Goal: Transaction & Acquisition: Purchase product/service

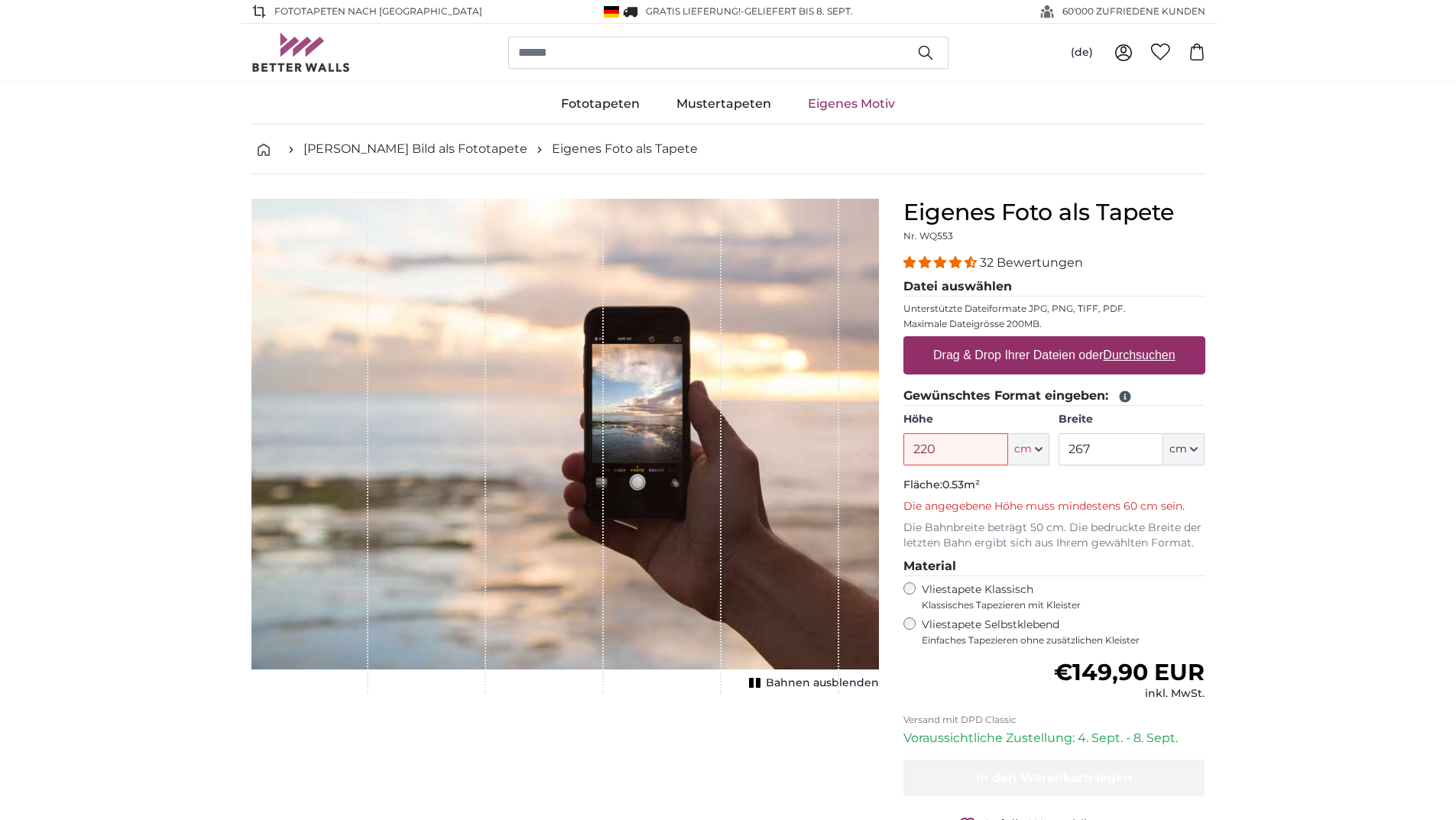
type input "220"
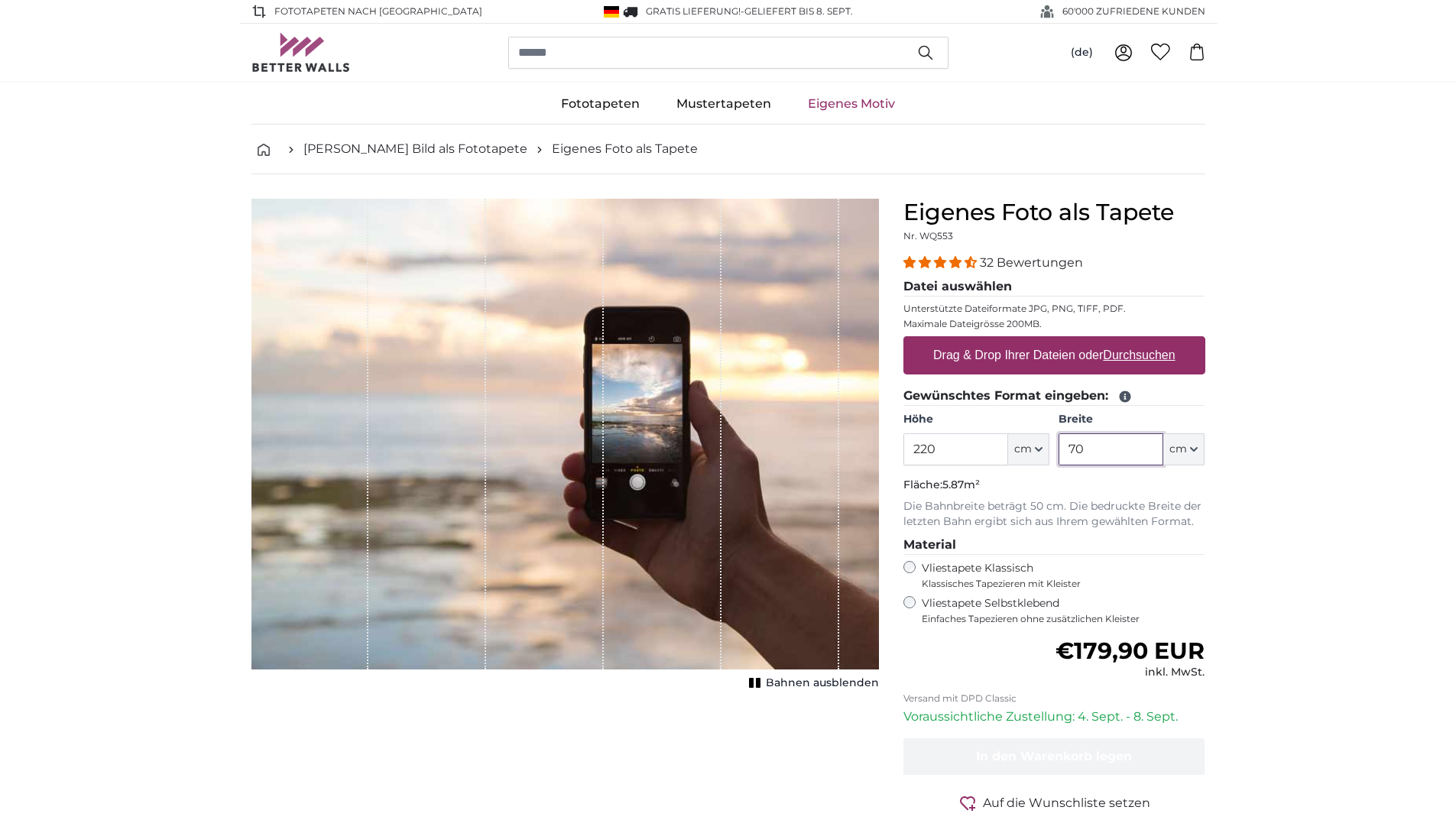
type input "70"
click at [1153, 353] on u "Durchsuchen" at bounding box center [1138, 354] width 72 height 13
click at [1153, 341] on input "Drag & Drop Ihrer Dateien oder Durchsuchen" at bounding box center [1054, 338] width 302 height 4
type input "**********"
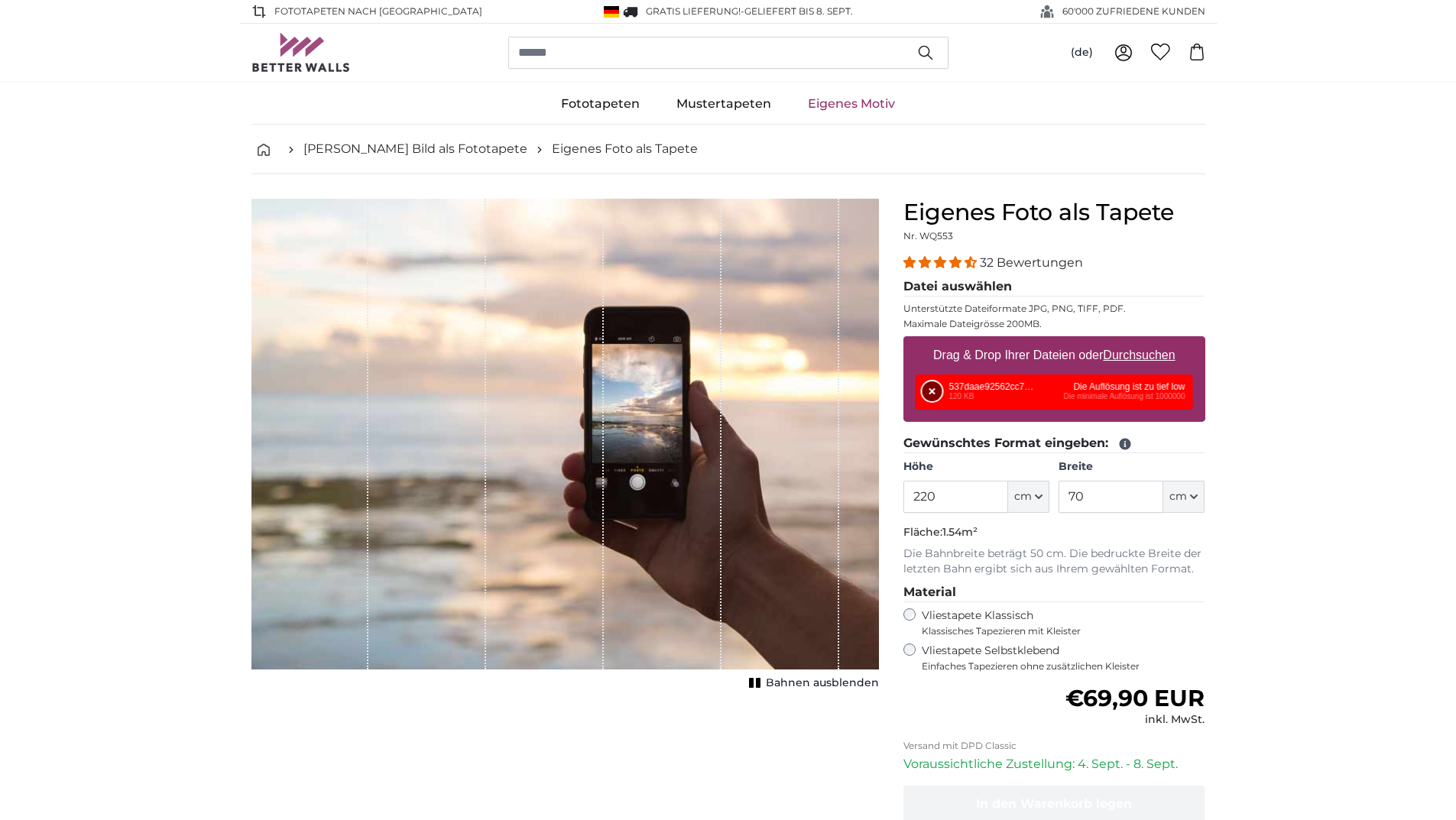
click at [929, 390] on button "Entfernen" at bounding box center [932, 391] width 20 height 20
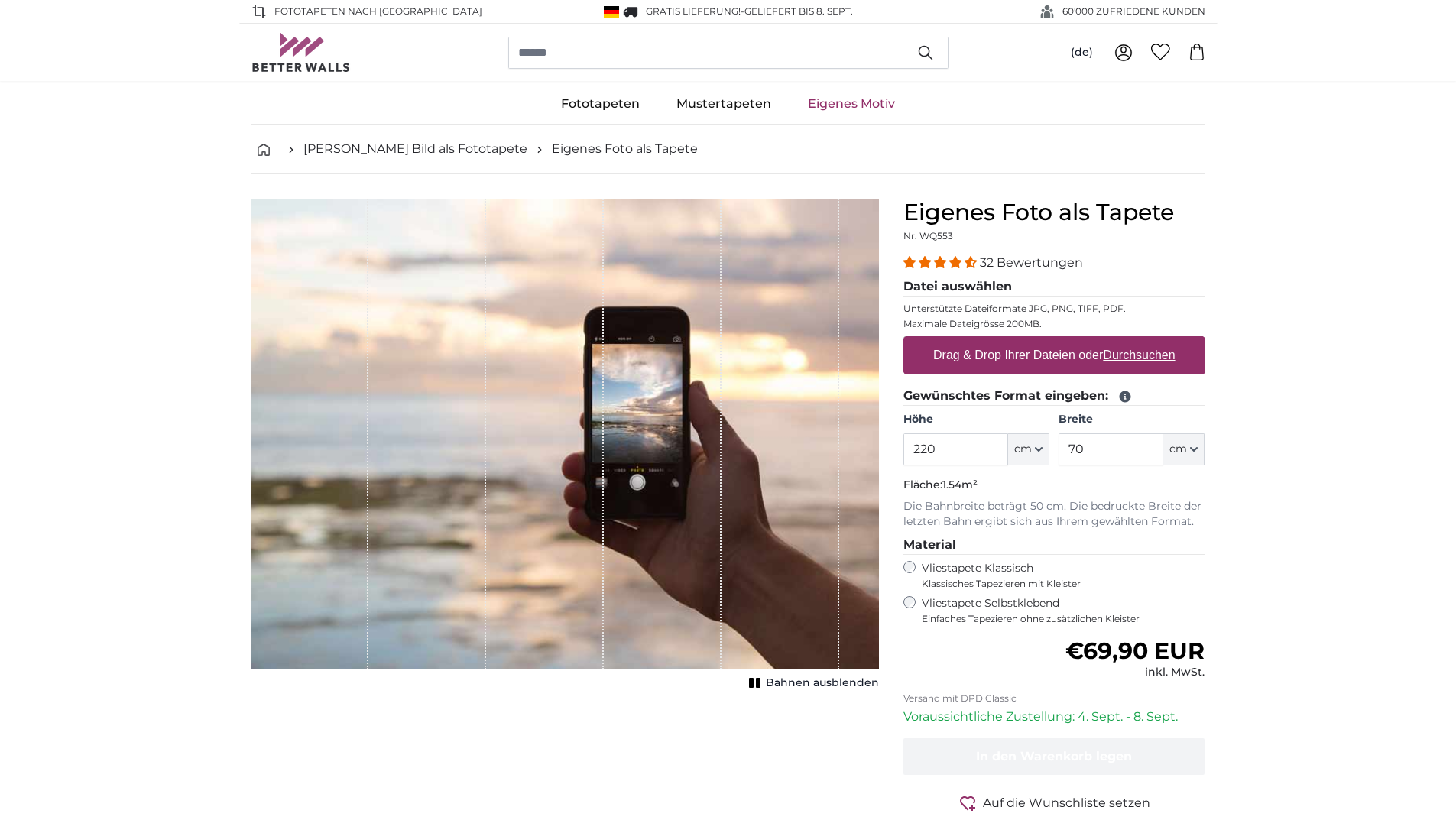
click at [1123, 353] on u "Durchsuchen" at bounding box center [1138, 354] width 72 height 13
click at [1123, 341] on input "Drag & Drop Ihrer Dateien oder Durchsuchen" at bounding box center [1054, 338] width 302 height 4
type input "**********"
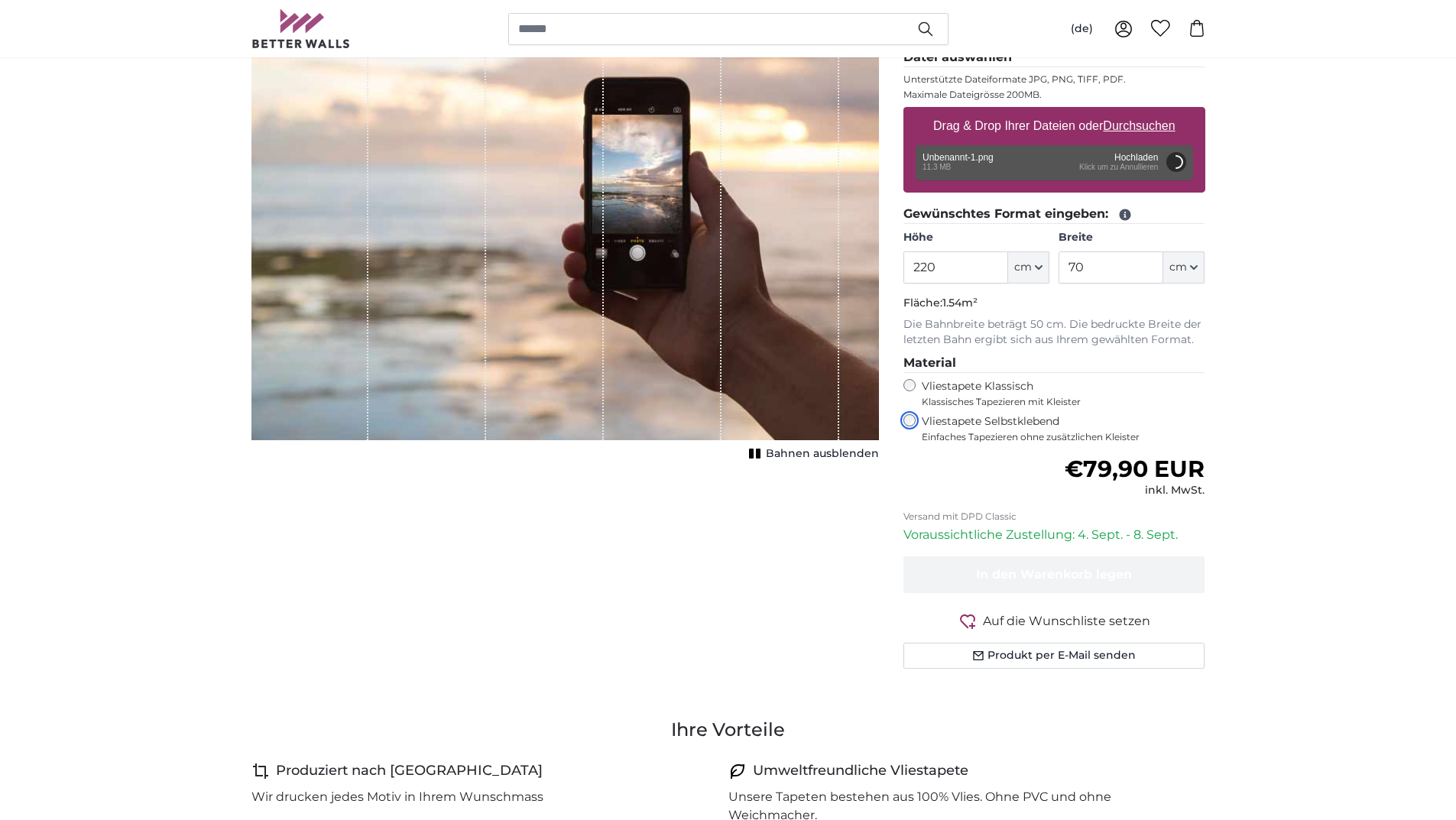
scroll to position [77, 0]
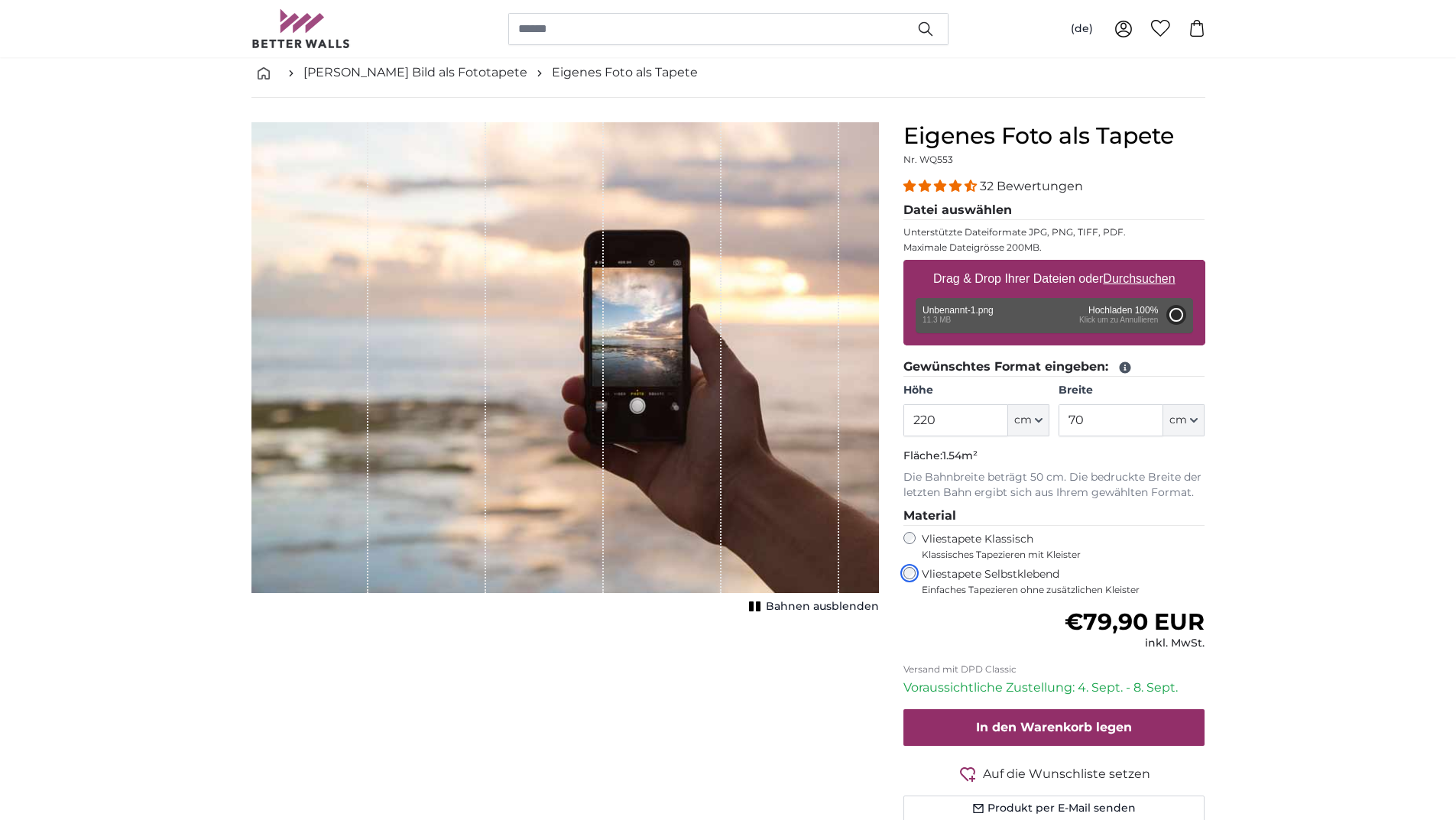
type input "200"
type input "150"
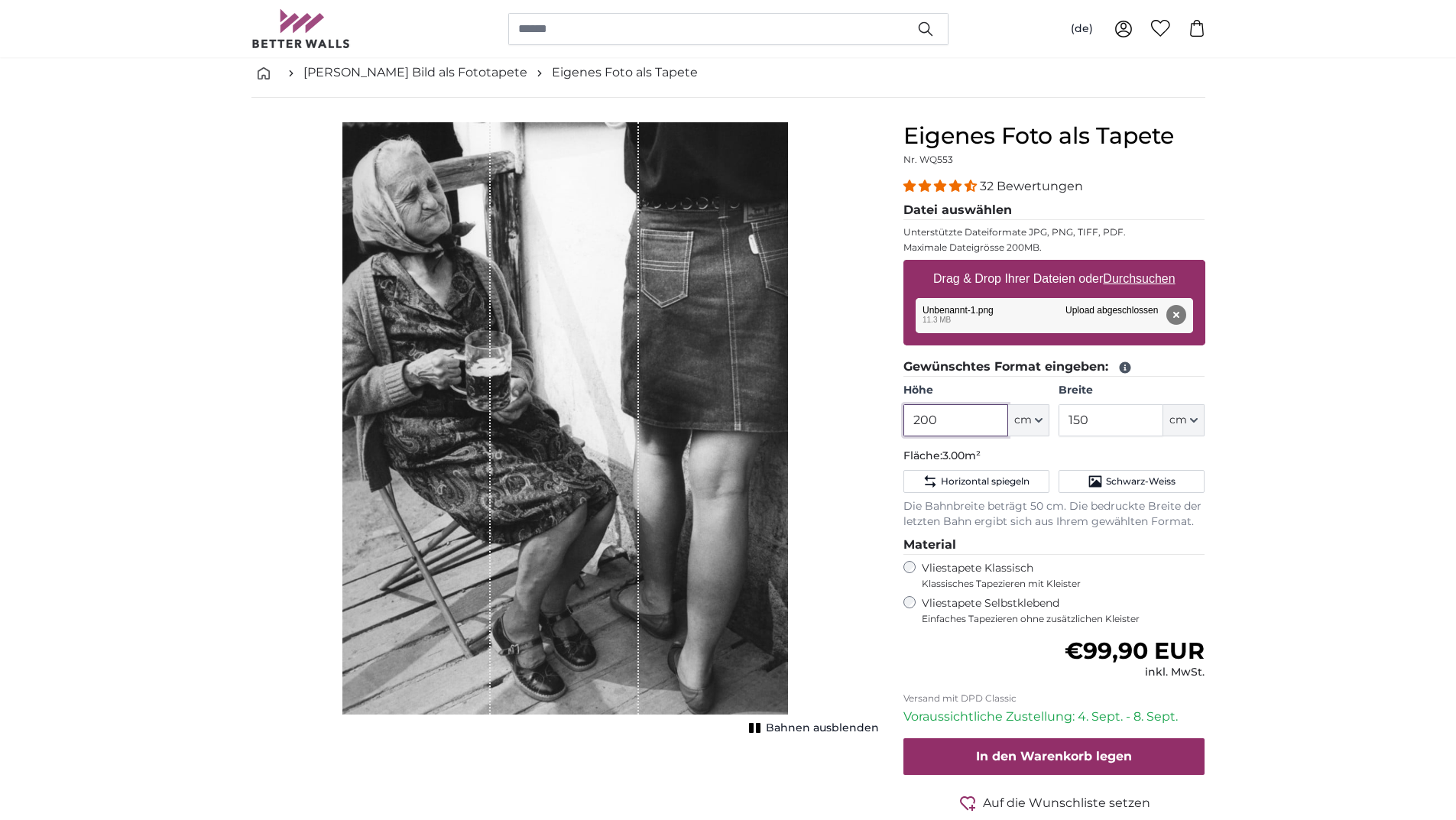
drag, startPoint x: 914, startPoint y: 440, endPoint x: 889, endPoint y: 441, distance: 25.0
click at [889, 441] on product-detail "Abbrechen Bild zuschneiden Bahnen ausblenden Eigenes Foto als Tapete Nr. WQ553 …" at bounding box center [728, 492] width 978 height 790
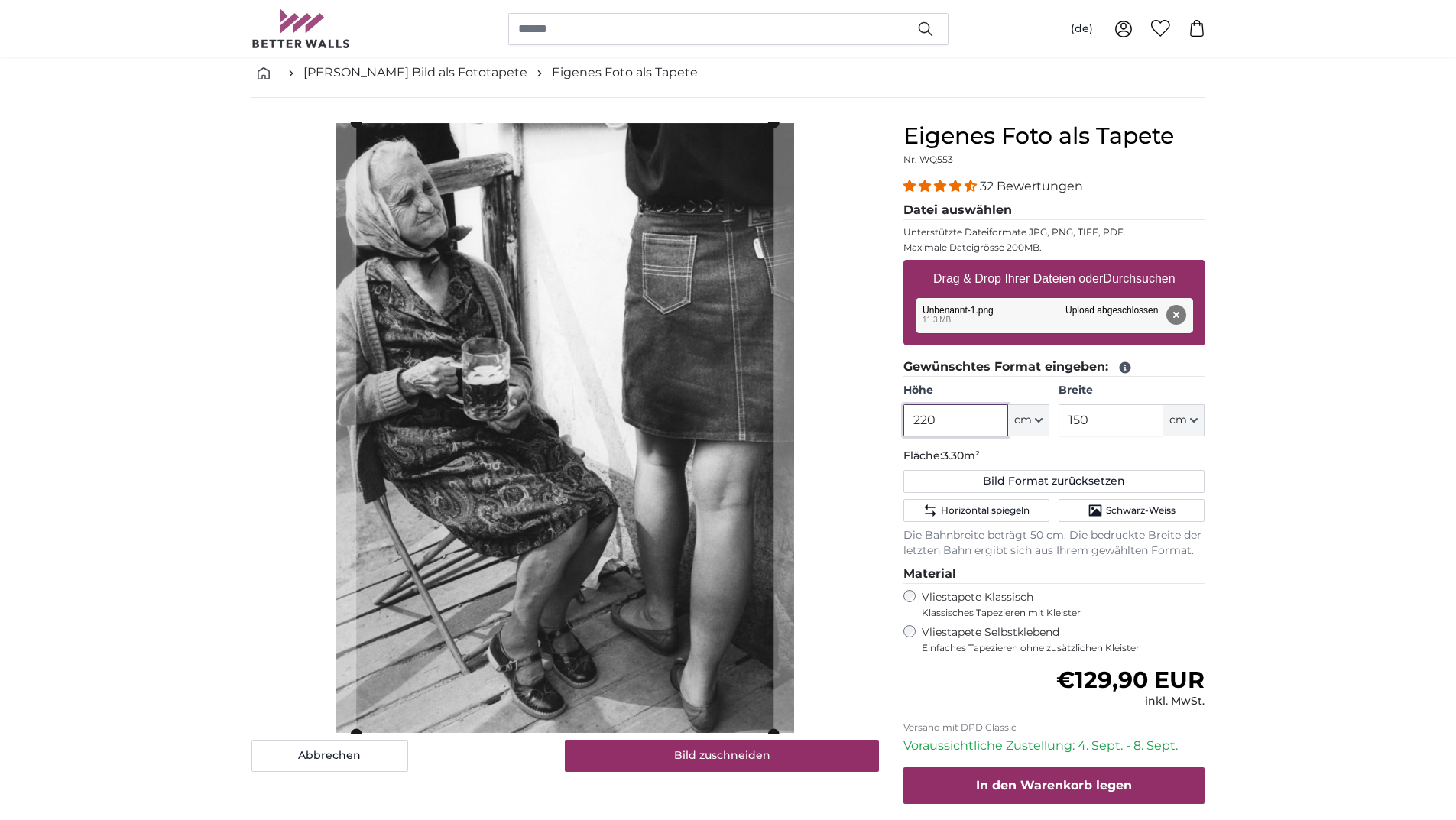
type input "220"
drag, startPoint x: 1104, startPoint y: 420, endPoint x: 1020, endPoint y: 417, distance: 84.1
click at [1020, 417] on div "Höhe 220 ft cm Centimeter (cm) Inches (inch) Feet (ft. in.) Breite 150 ft cm Ce…" at bounding box center [1054, 409] width 302 height 53
type input "70"
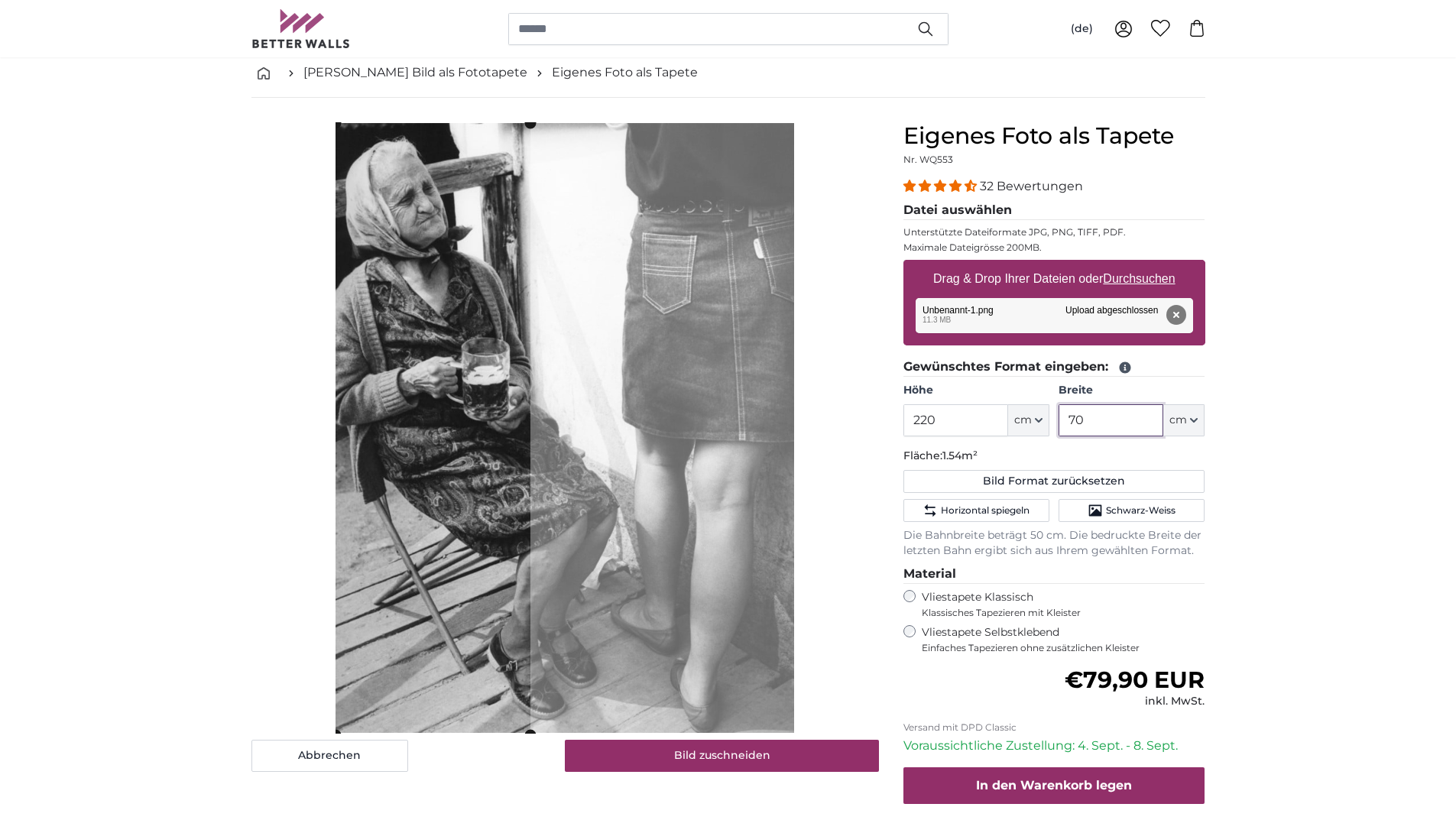
click at [464, 417] on cropper-handle at bounding box center [433, 428] width 195 height 612
drag, startPoint x: 1093, startPoint y: 419, endPoint x: 1045, endPoint y: 425, distance: 48.4
click at [1045, 425] on div "Höhe 220 ft cm Centimeter (cm) Inches (inch) Feet (ft. in.) Breite 70 ft cm Cen…" at bounding box center [1054, 409] width 302 height 53
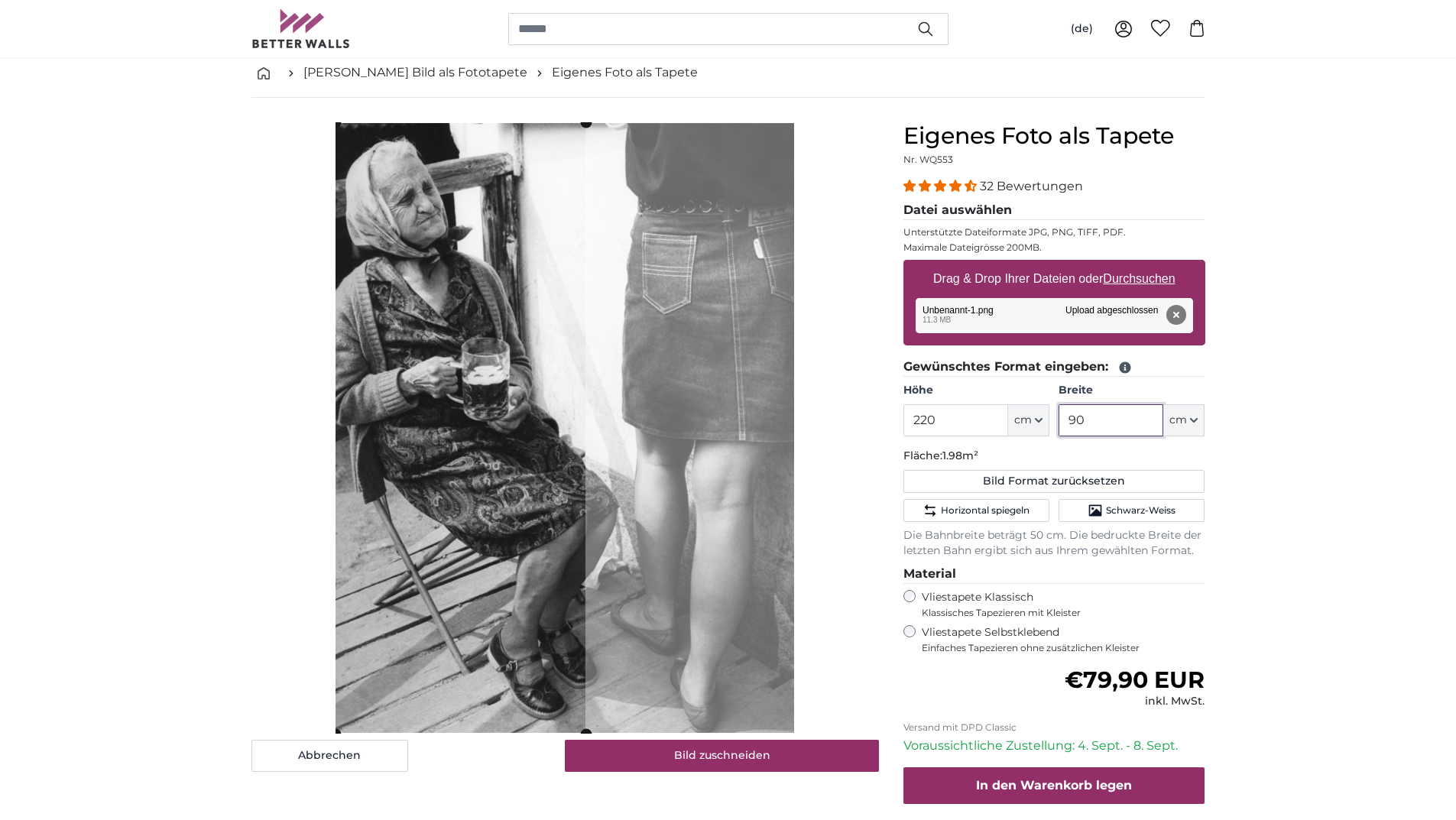
click at [513, 340] on cropper-handle at bounding box center [460, 428] width 250 height 612
drag, startPoint x: 1082, startPoint y: 424, endPoint x: 1019, endPoint y: 430, distance: 63.3
click at [1016, 433] on div "Höhe 220 ft cm Centimeter (cm) Inches (inch) Feet (ft. in.) Breite 90 ft cm Cen…" at bounding box center [1054, 409] width 302 height 53
click at [478, 399] on cropper-handle at bounding box center [475, 428] width 278 height 612
drag, startPoint x: 1104, startPoint y: 417, endPoint x: 1040, endPoint y: 411, distance: 64.3
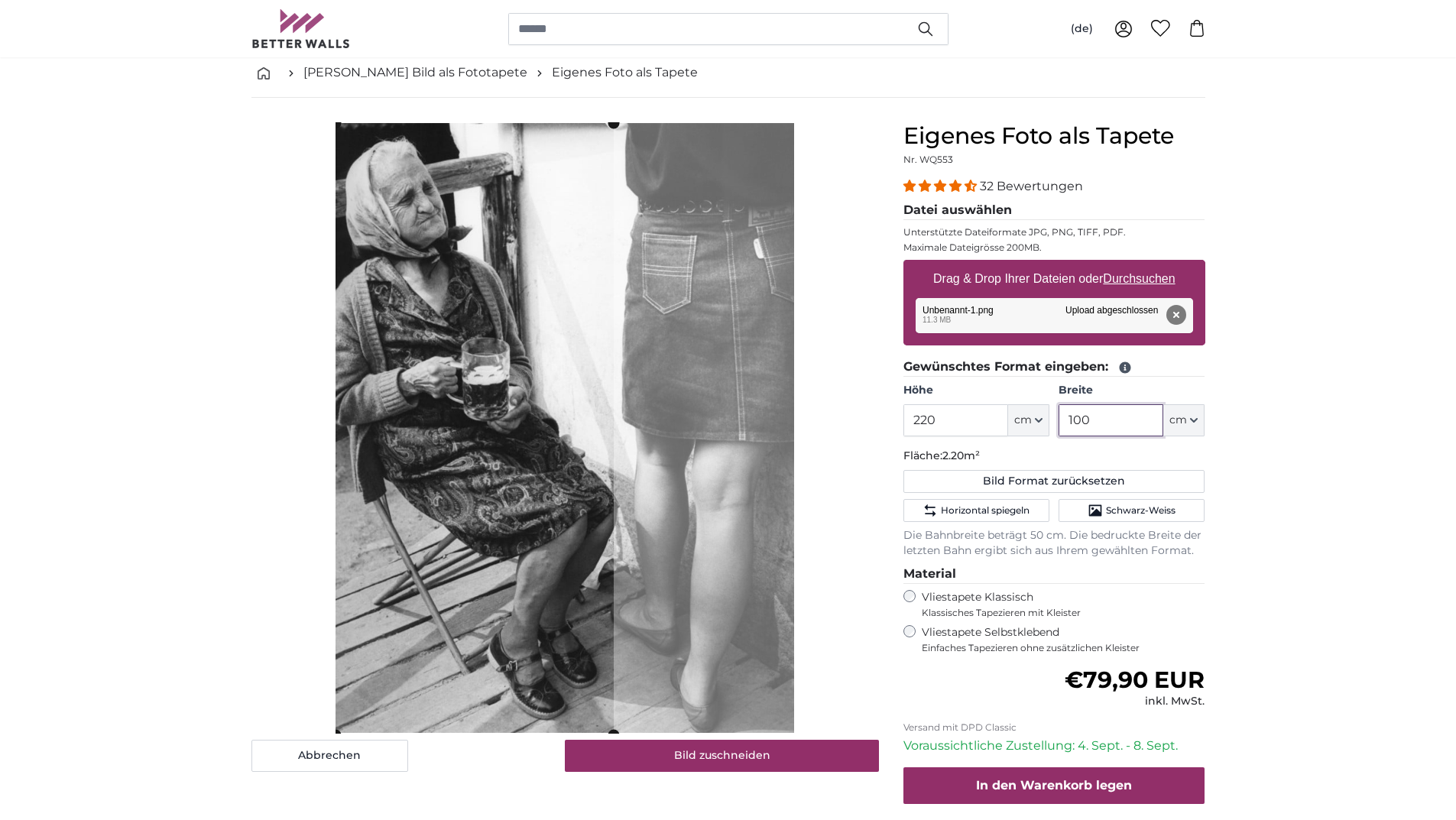
click at [1034, 428] on div "Höhe 220 ft cm Centimeter (cm) Inches (inch) Feet (ft. in.) Breite 100 ft cm Ce…" at bounding box center [1054, 409] width 302 height 53
type input "100"
drag, startPoint x: 872, startPoint y: 434, endPoint x: 847, endPoint y: 435, distance: 25.0
click at [847, 435] on product-detail "Abbrechen Bild zuschneiden Bahnen ausblenden Eigenes Foto als Tapete Nr. WQ553 …" at bounding box center [728, 507] width 978 height 819
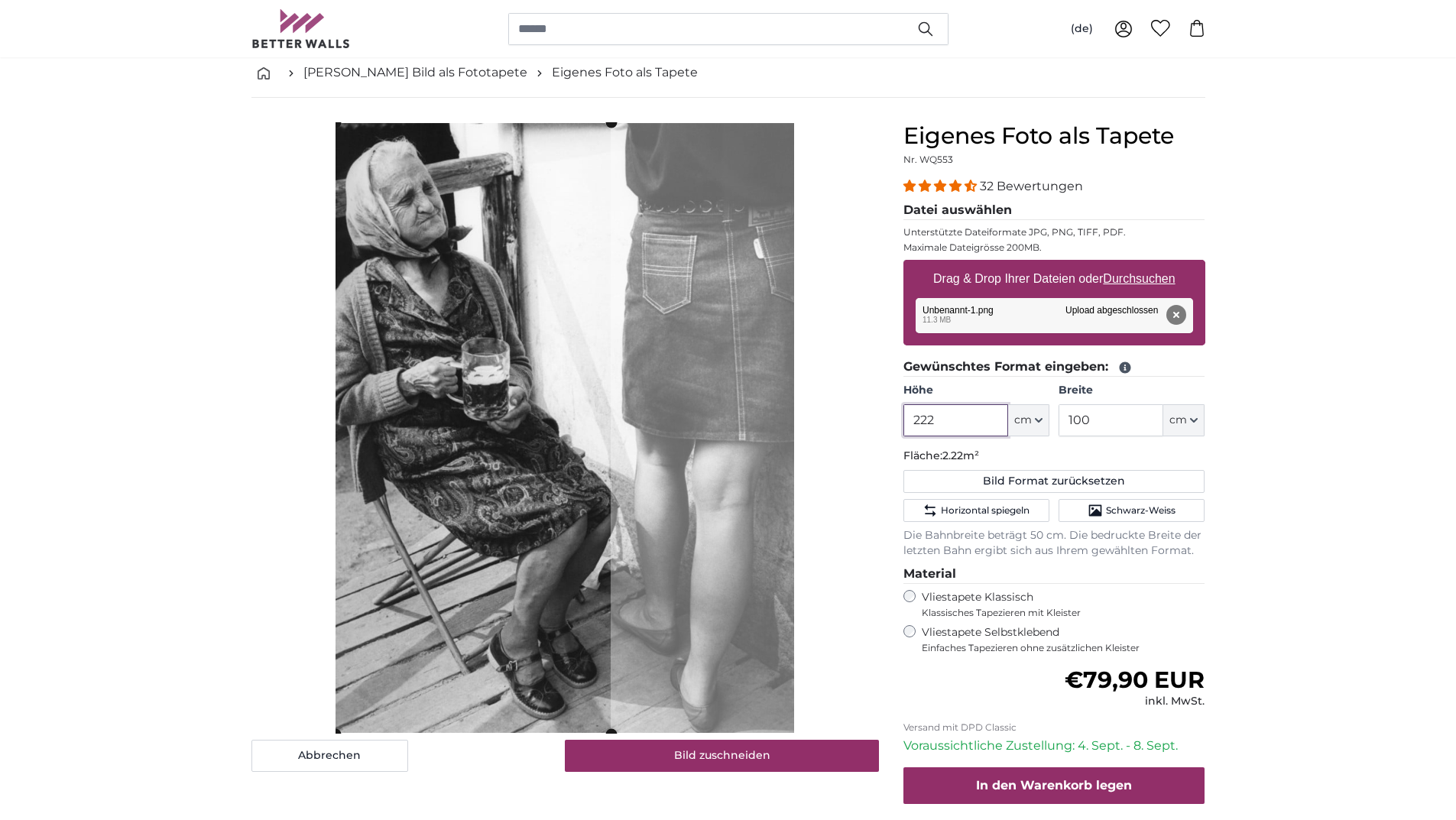
click at [495, 290] on cropper-handle at bounding box center [473, 428] width 275 height 612
type input "222"
drag, startPoint x: 1081, startPoint y: 421, endPoint x: 975, endPoint y: 420, distance: 106.0
click at [975, 420] on div "Höhe 222 ft cm Centimeter (cm) Inches (inch) Feet (ft. in.) Breite 100 ft cm Ce…" at bounding box center [1054, 409] width 302 height 53
click at [469, 382] on cropper-handle at bounding box center [476, 428] width 281 height 612
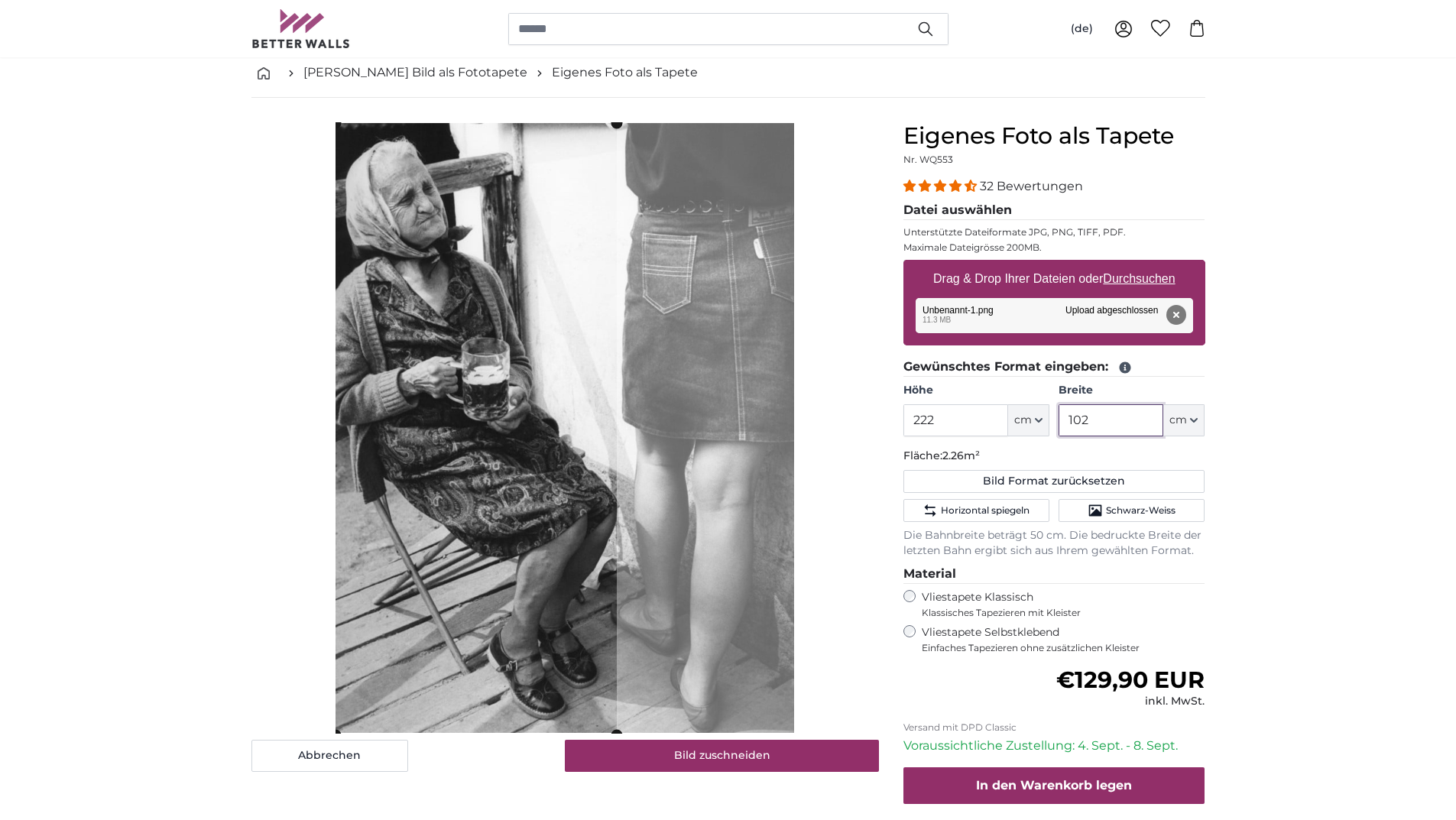
type input "102"
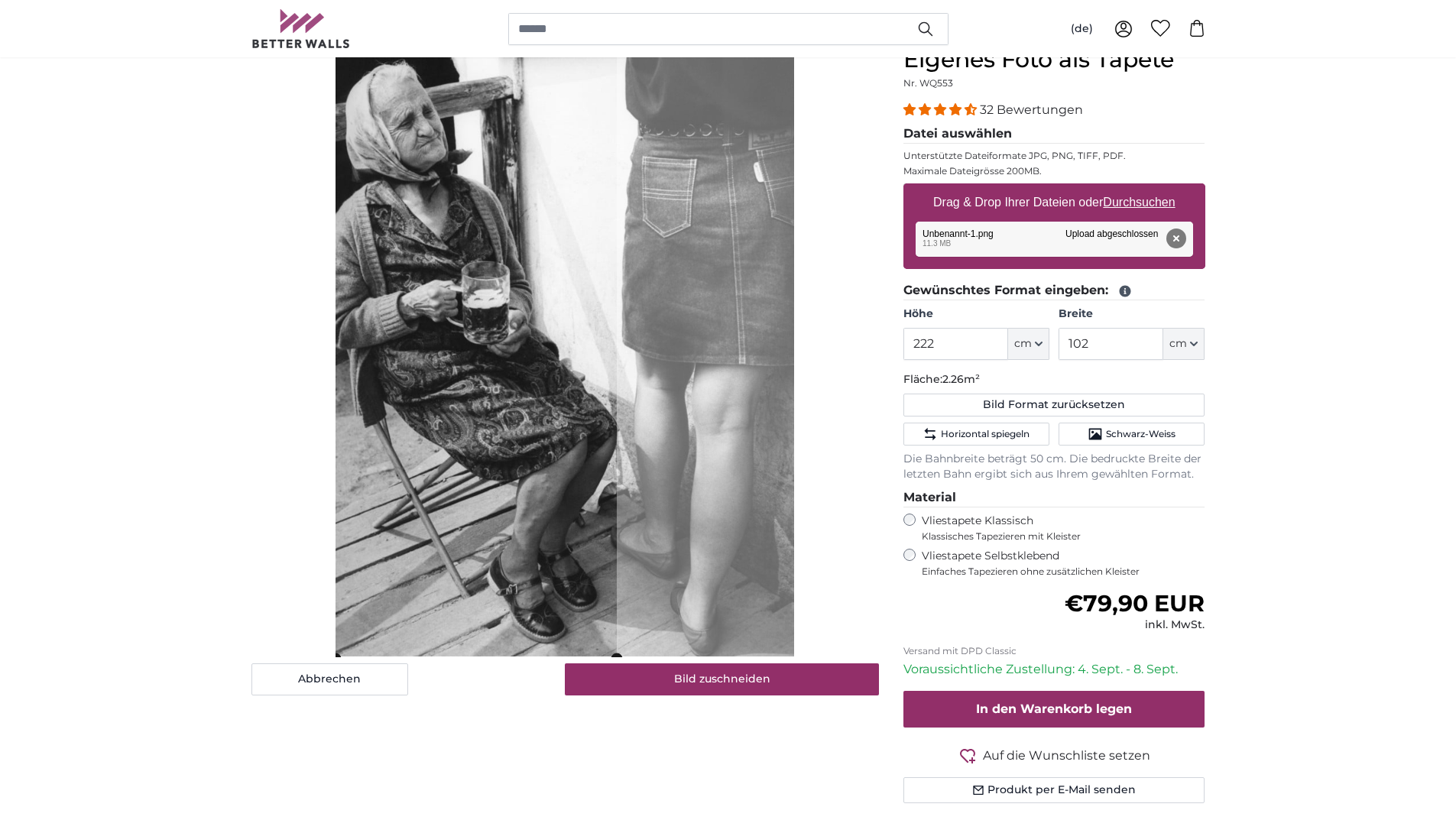
click at [911, 561] on div "Vliestapete Selbstklebend Einfaches Tapezieren ohne zusätzlichen Kleister" at bounding box center [1054, 563] width 302 height 29
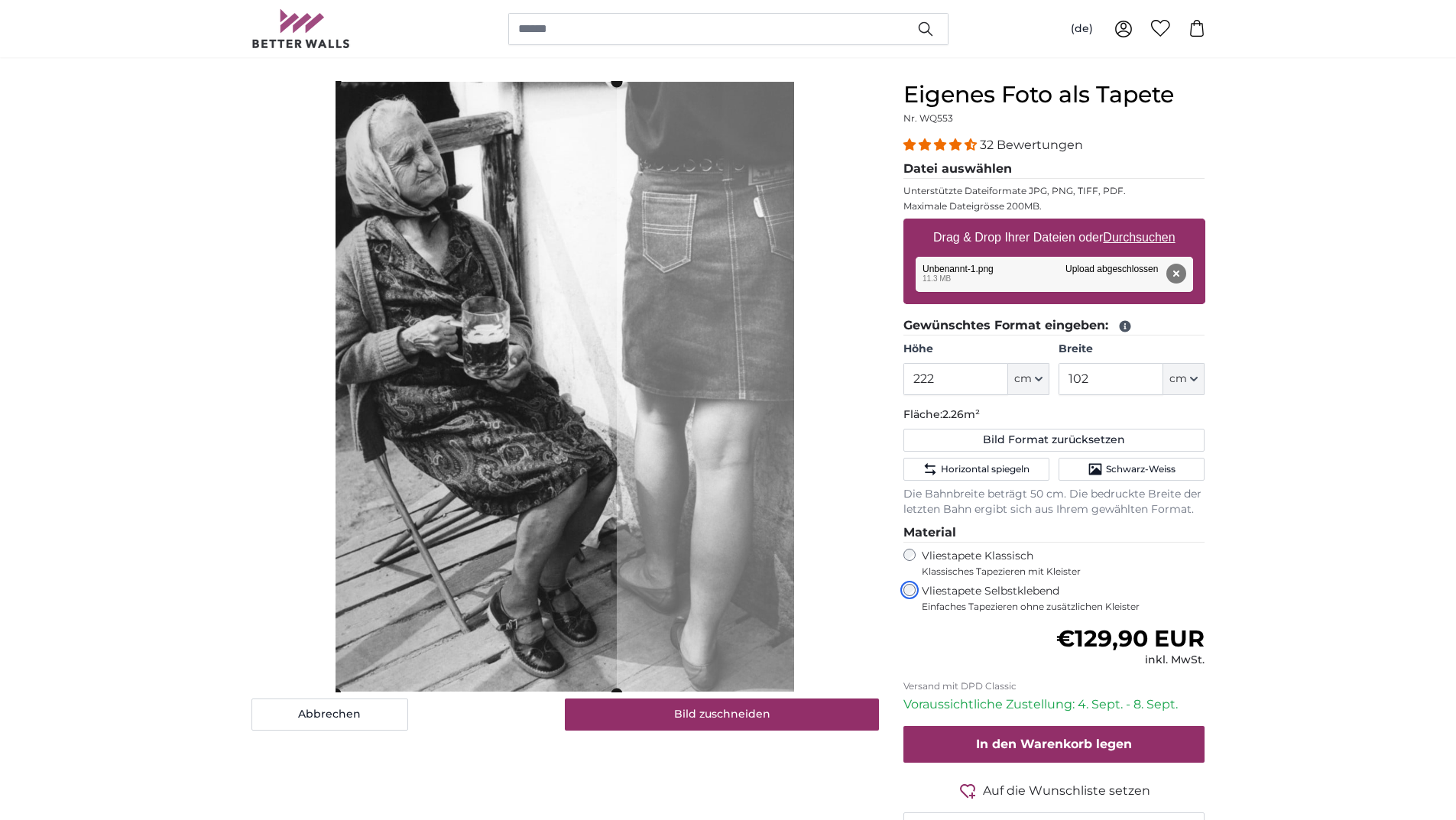
scroll to position [153, 0]
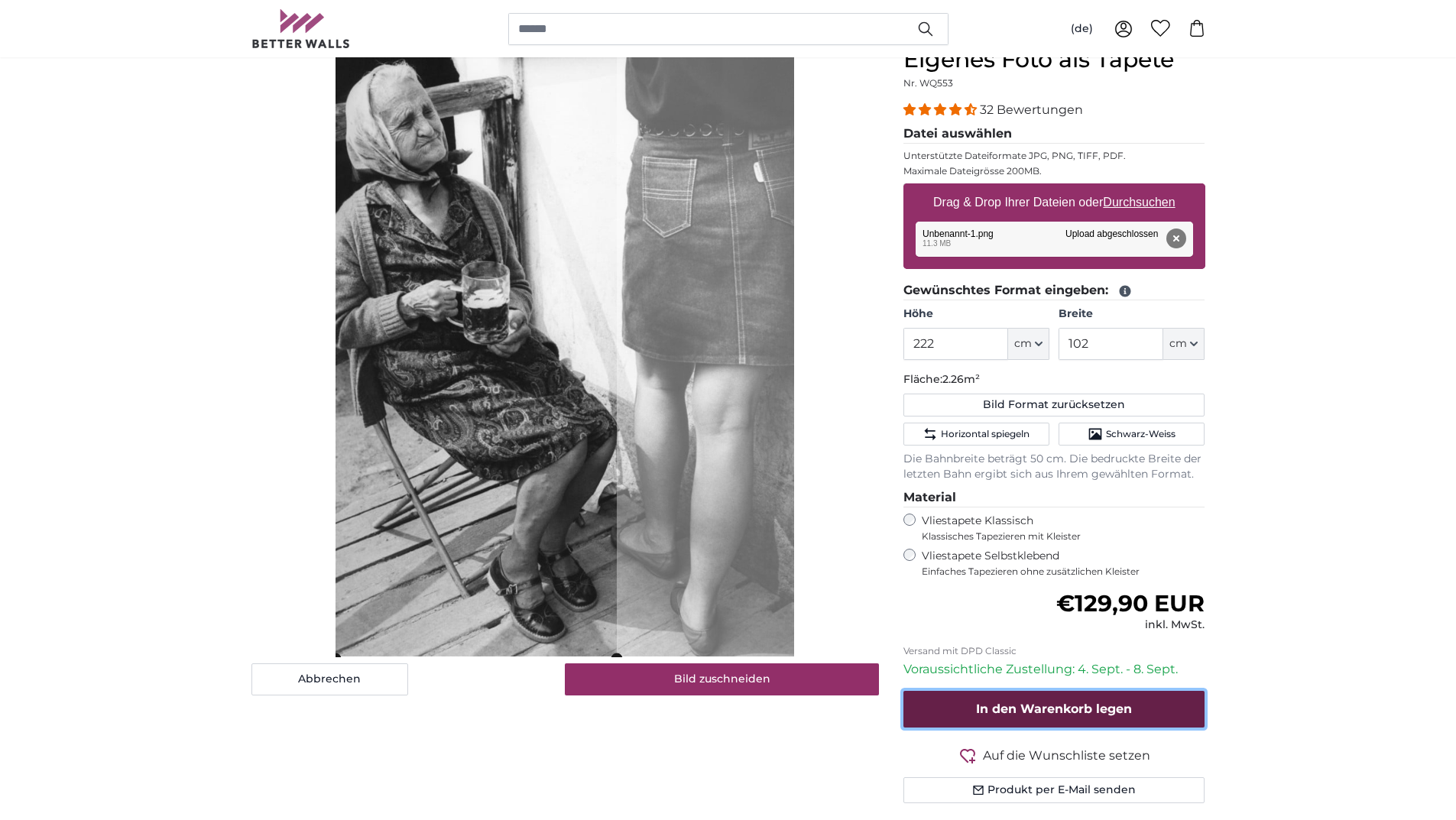
click at [1144, 712] on button "In den Warenkorb legen" at bounding box center [1054, 709] width 302 height 37
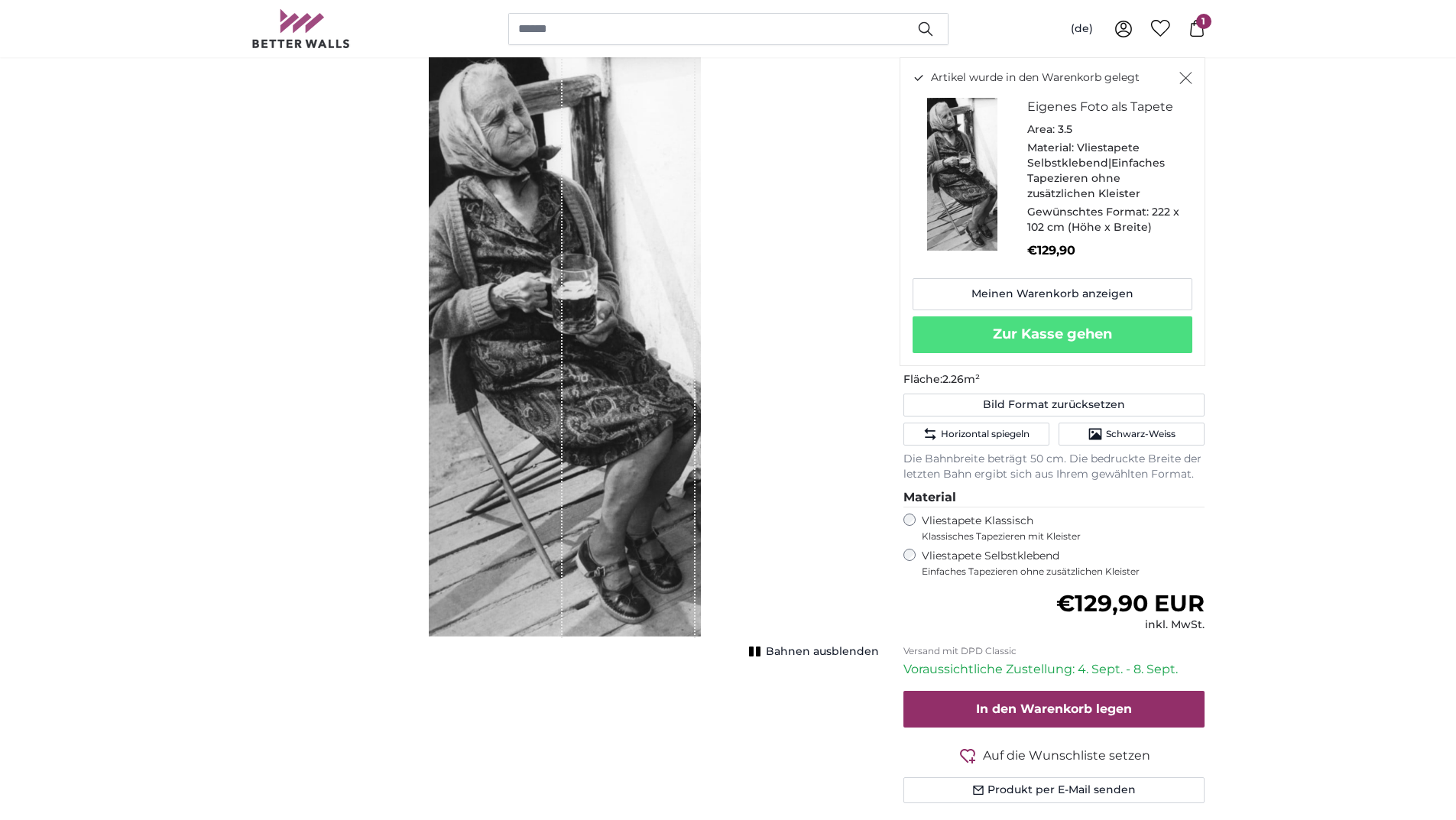
scroll to position [0, 0]
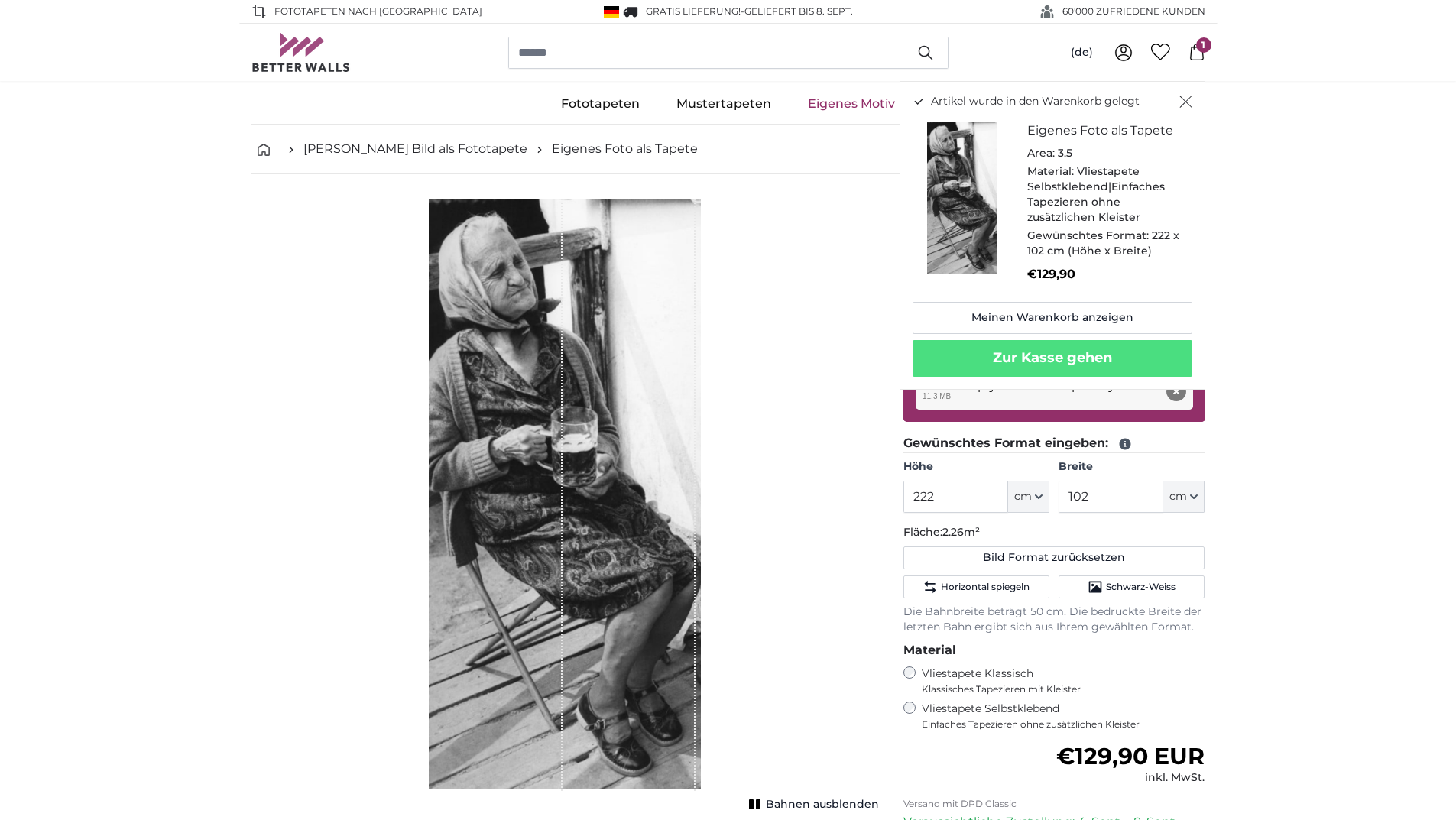
click at [1184, 103] on icon "Schließen" at bounding box center [1185, 103] width 12 height 12
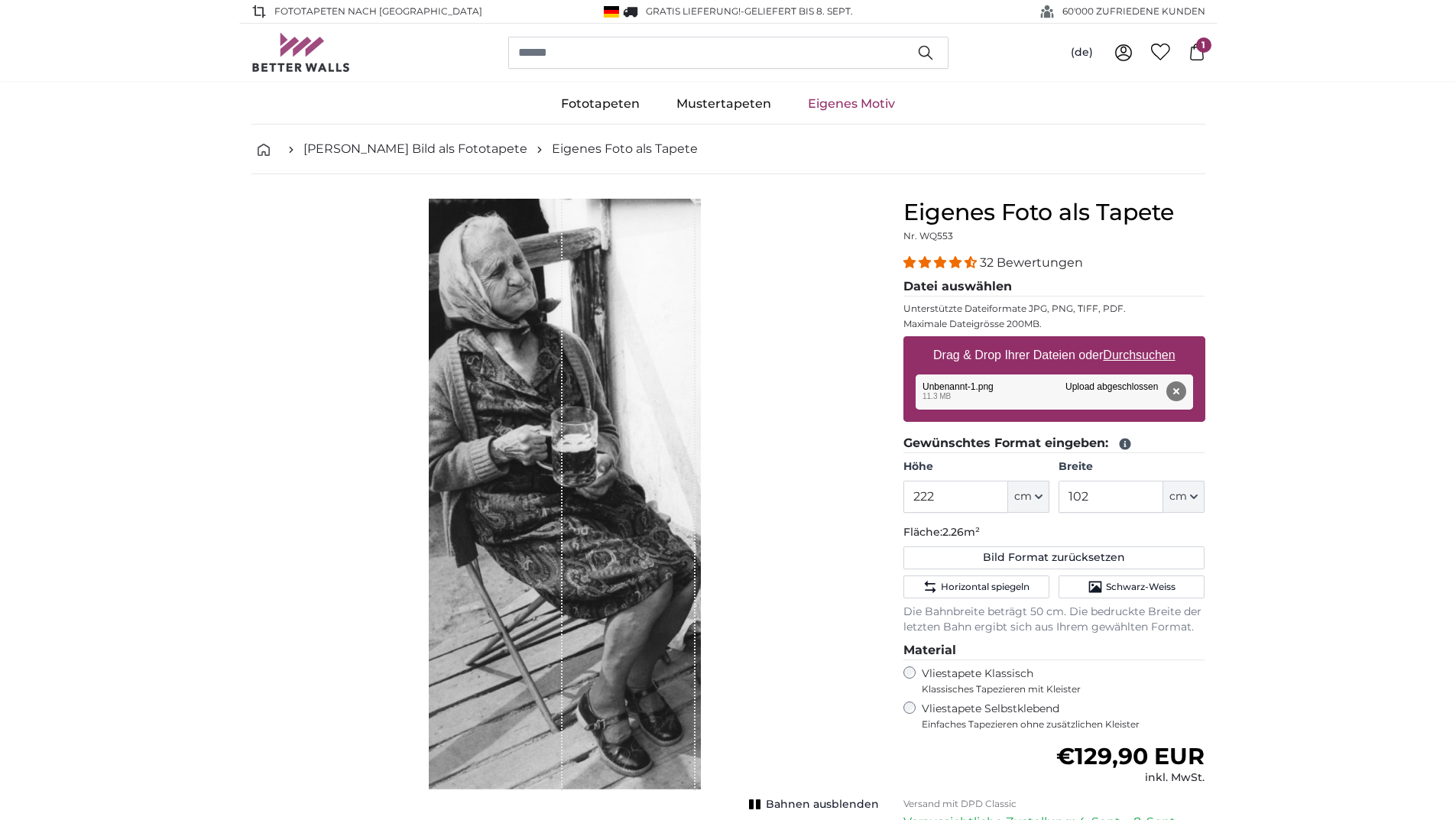
click at [852, 103] on link "Eigenes Motiv" at bounding box center [851, 104] width 124 height 40
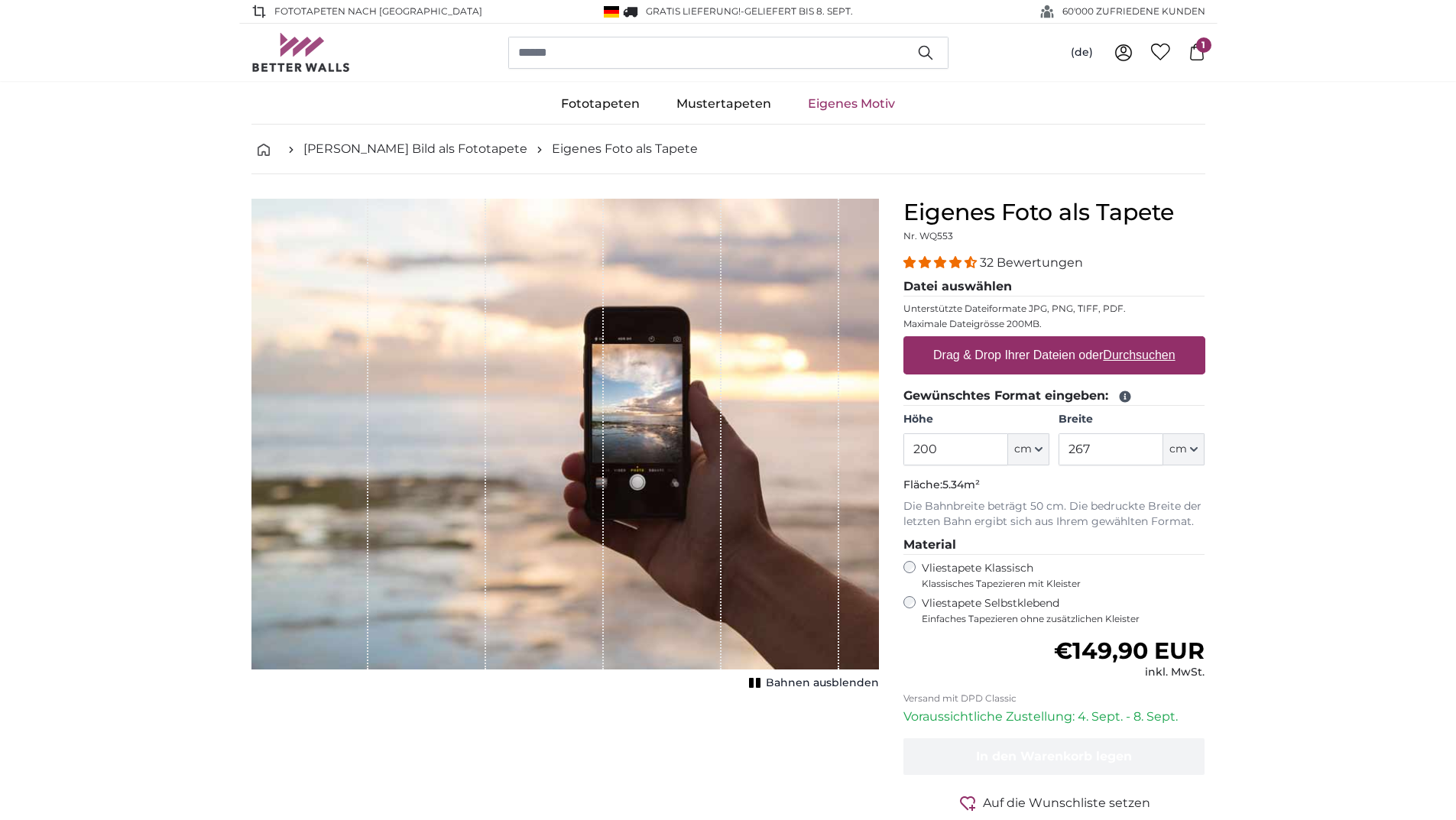
drag, startPoint x: 969, startPoint y: 448, endPoint x: 859, endPoint y: 460, distance: 110.7
click at [859, 460] on product-detail "Abbrechen Bild zuschneiden Bahnen ausblenden Eigenes Foto als Tapete Nr. WQ553 …" at bounding box center [728, 530] width 978 height 713
type input "92"
click at [1137, 353] on u "Durchsuchen" at bounding box center [1138, 354] width 72 height 13
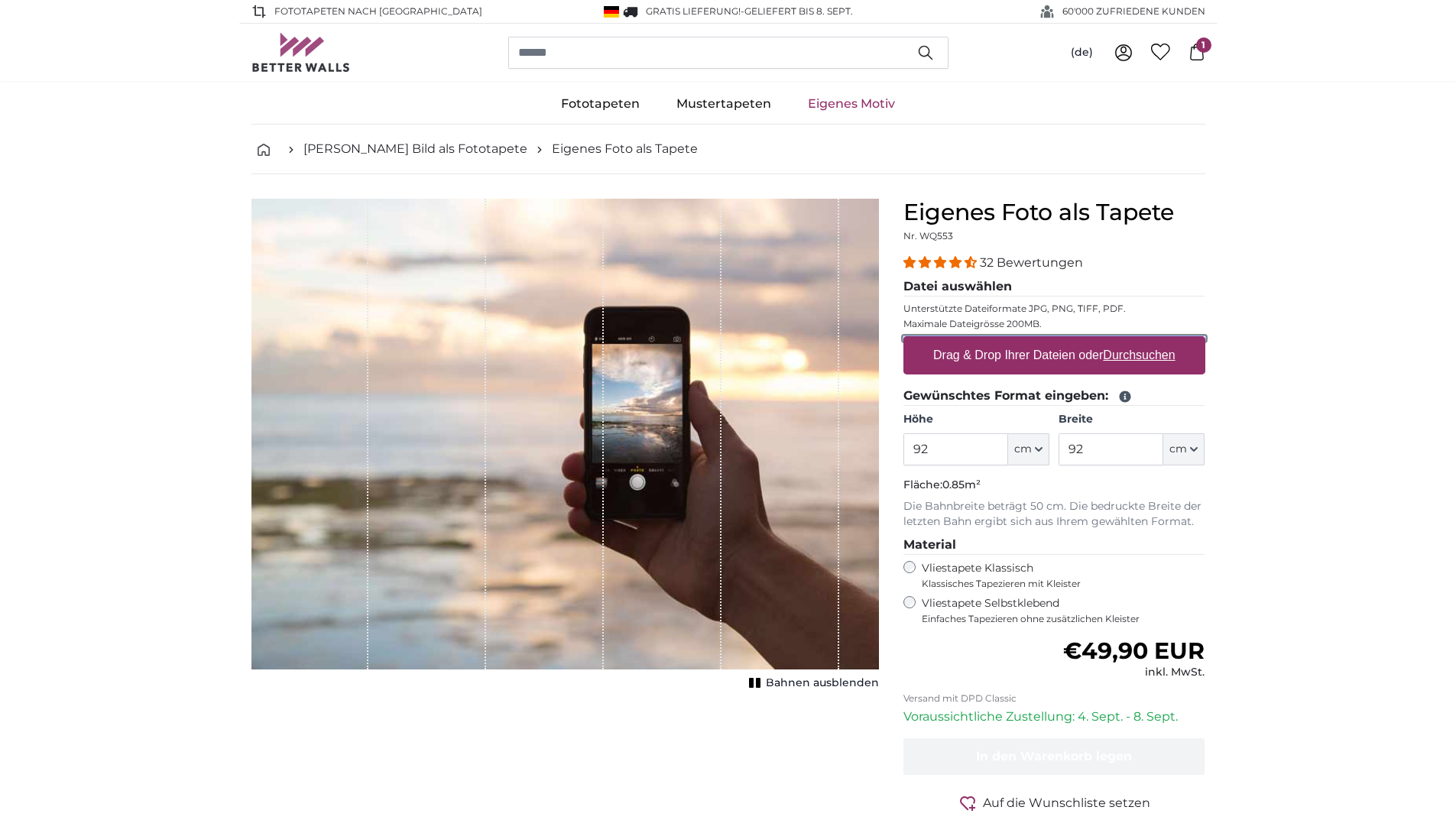
click at [1137, 341] on input "Drag & Drop Ihrer Dateien oder Durchsuchen" at bounding box center [1054, 338] width 302 height 4
type input "**********"
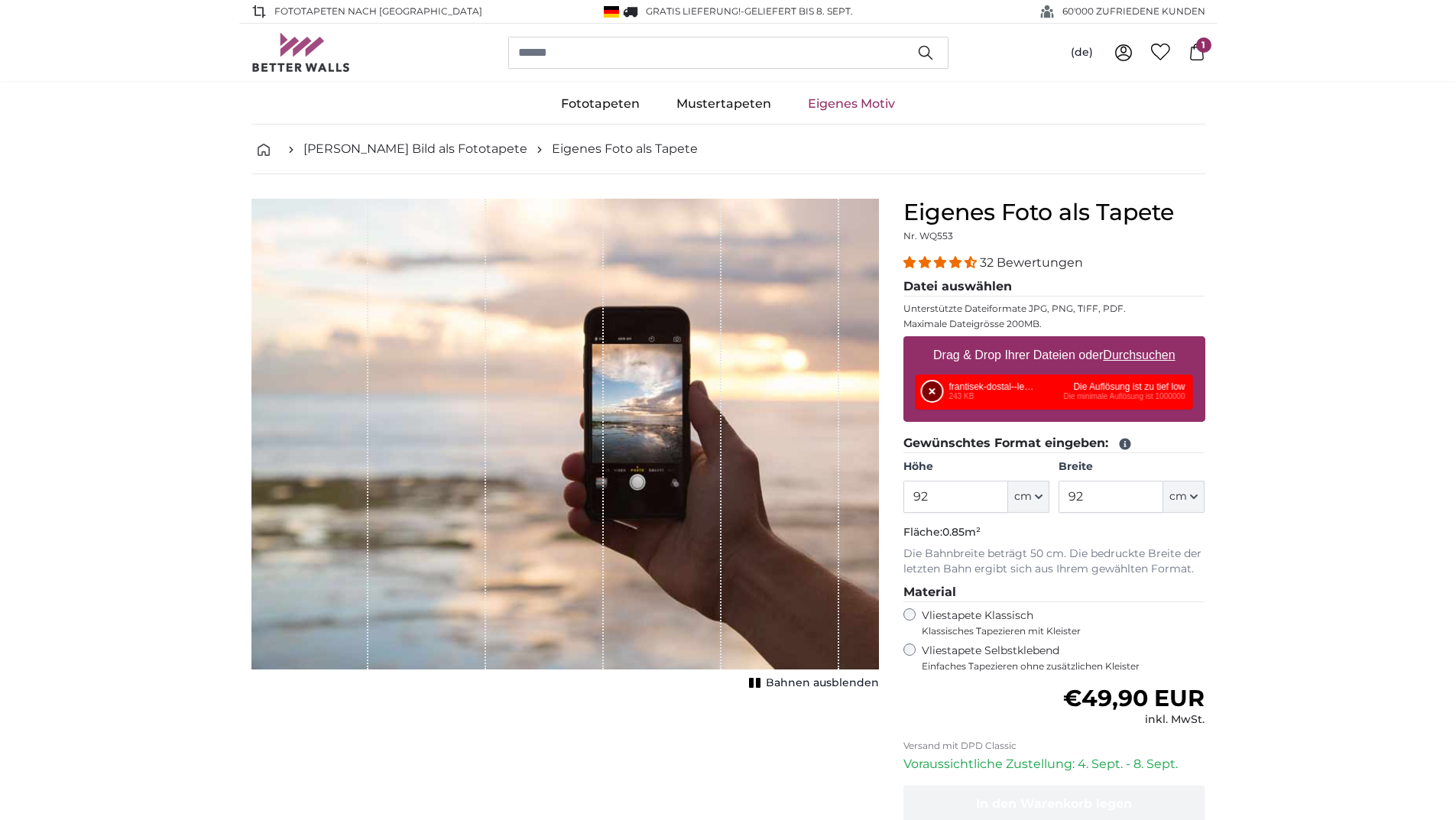
click at [938, 389] on button "Entfernen" at bounding box center [932, 391] width 20 height 20
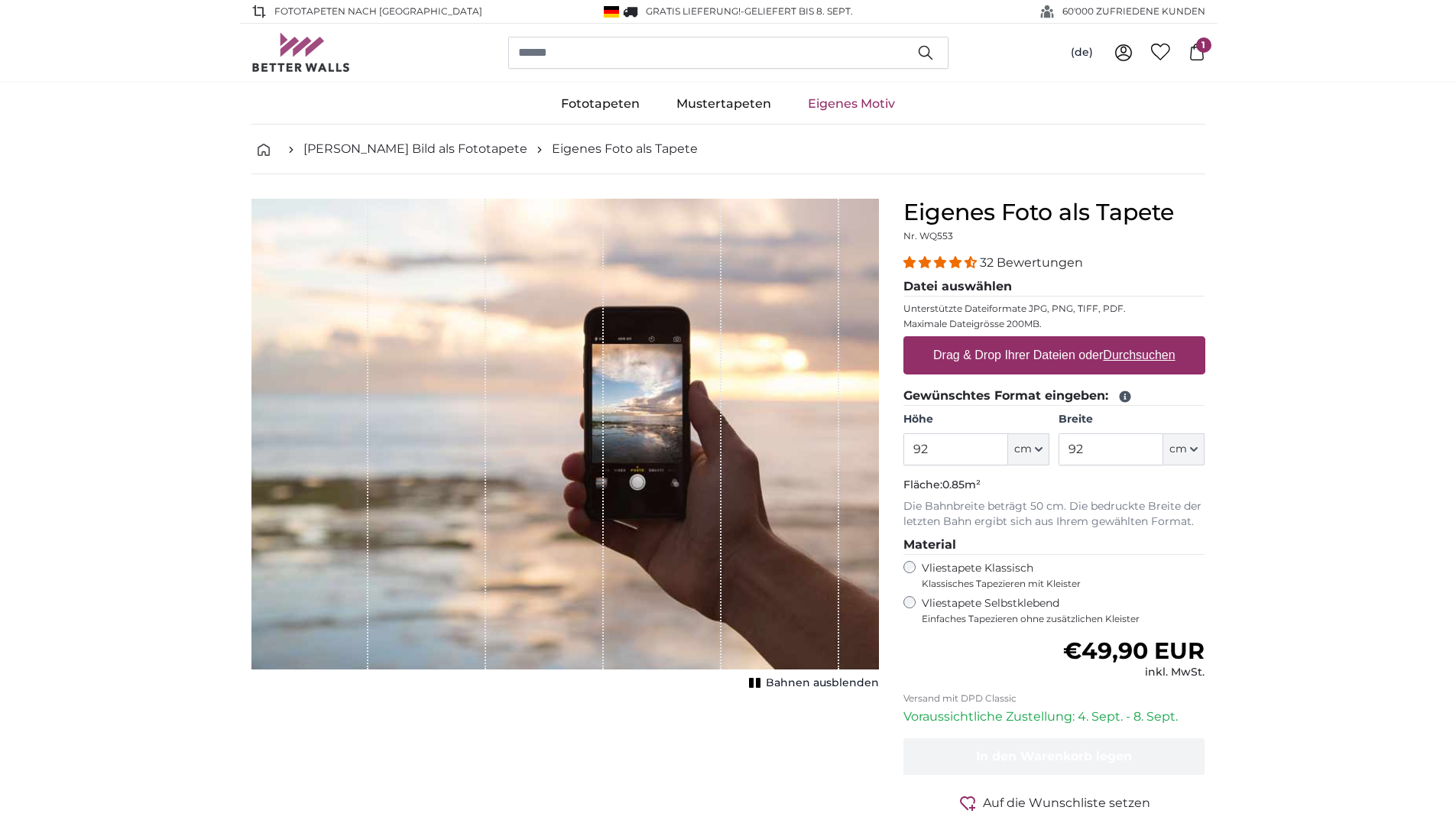
click at [1157, 365] on label "Drag & Drop Ihrer Dateien oder Durchsuchen" at bounding box center [1054, 355] width 254 height 30
click at [1157, 341] on input "Drag & Drop Ihrer Dateien oder Durchsuchen" at bounding box center [1054, 338] width 302 height 4
type input "**********"
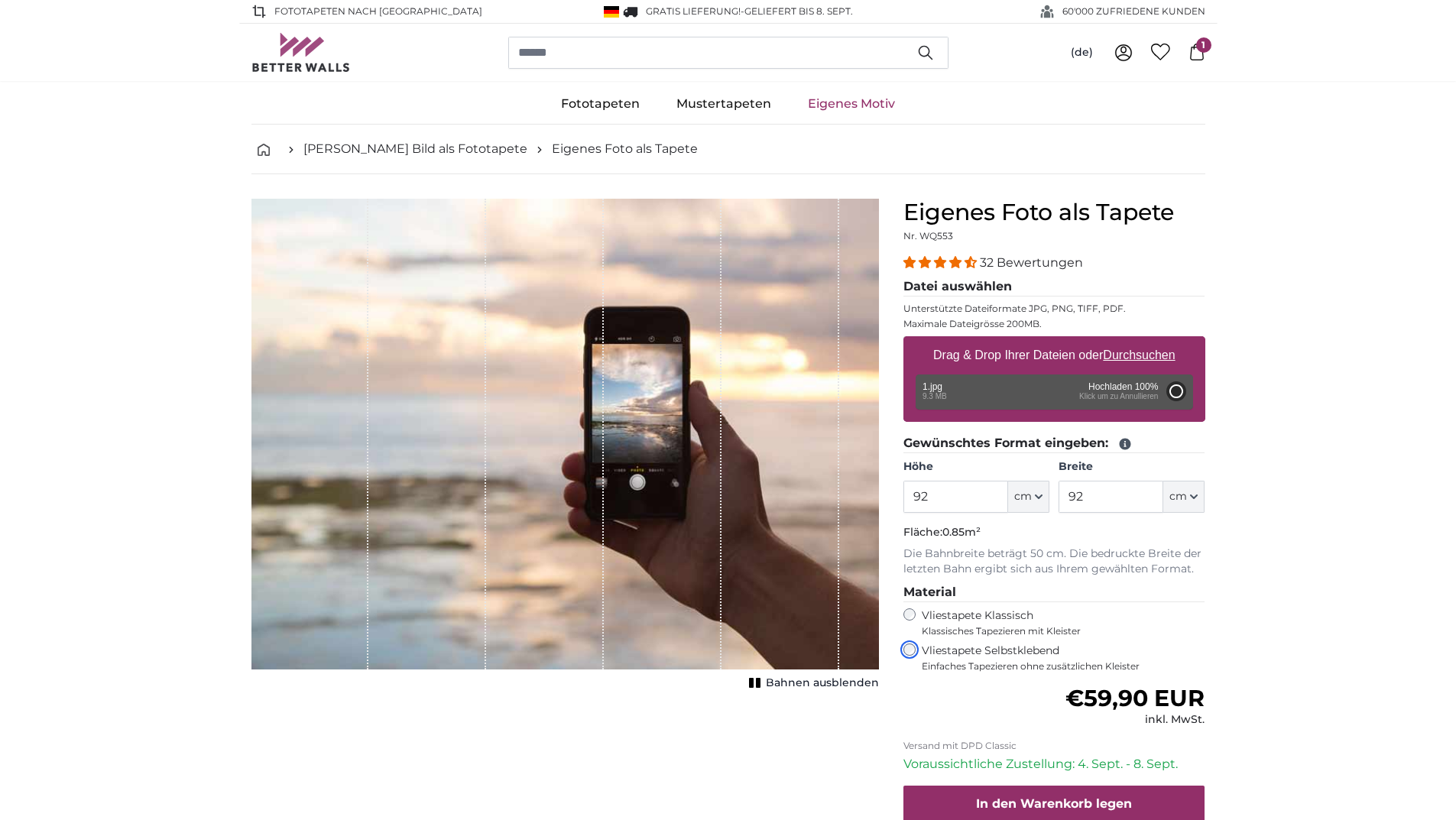
type input "200"
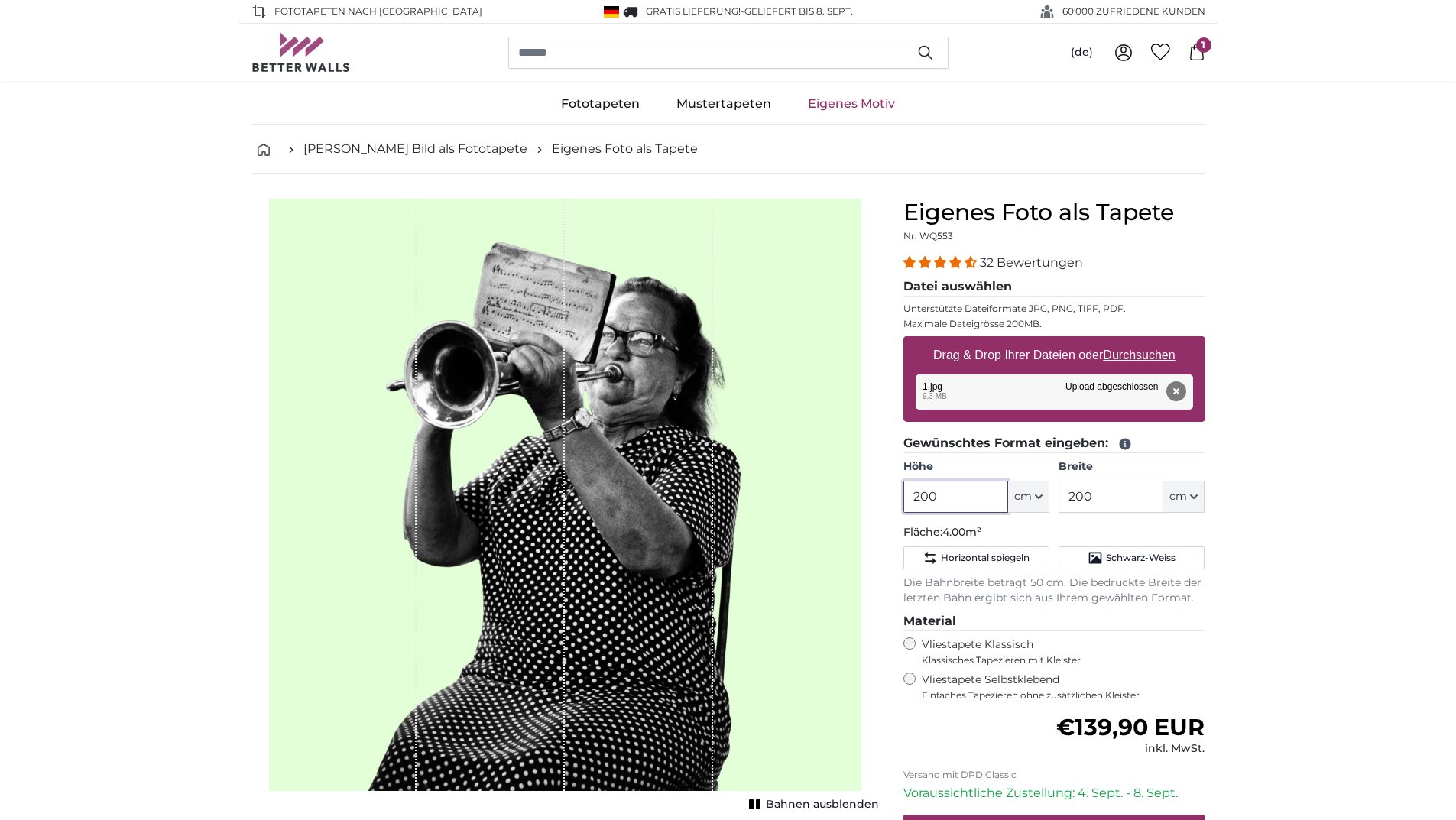
click at [870, 501] on product-detail "Abbrechen Bild zuschneiden Bahnen ausblenden Eigenes Foto als Tapete Nr. WQ553 …" at bounding box center [728, 568] width 978 height 790
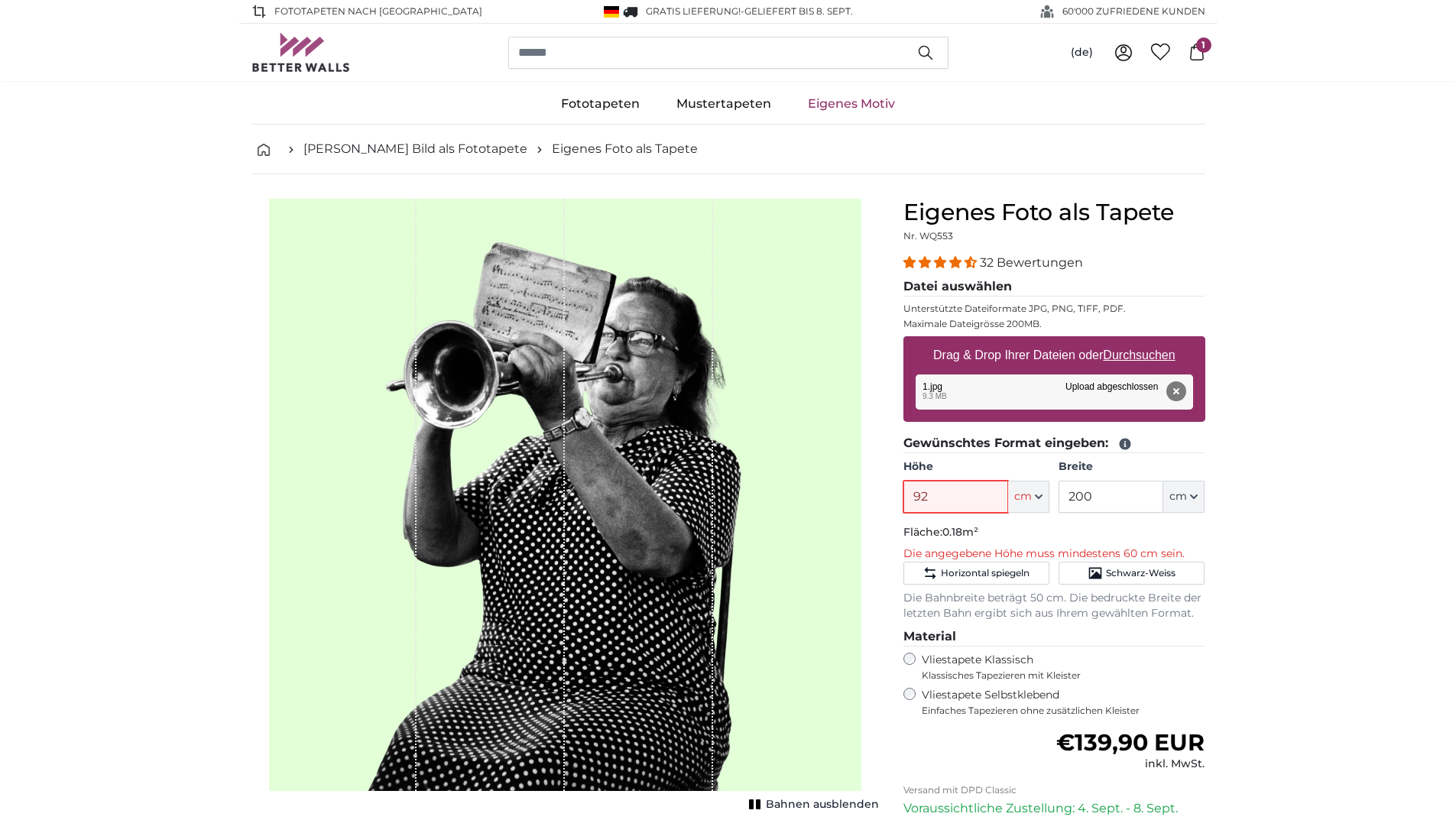
type input "92"
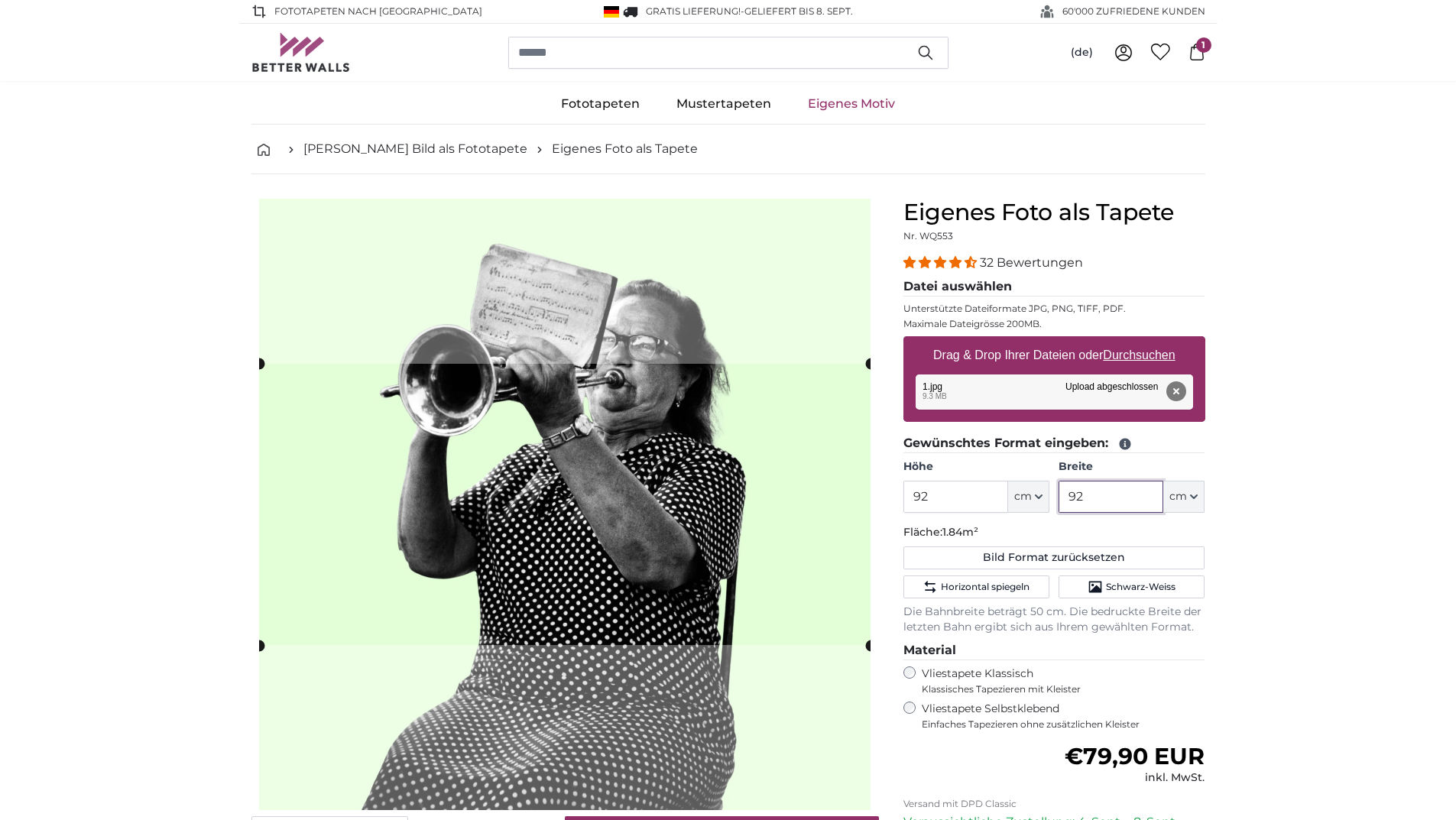
type input "92"
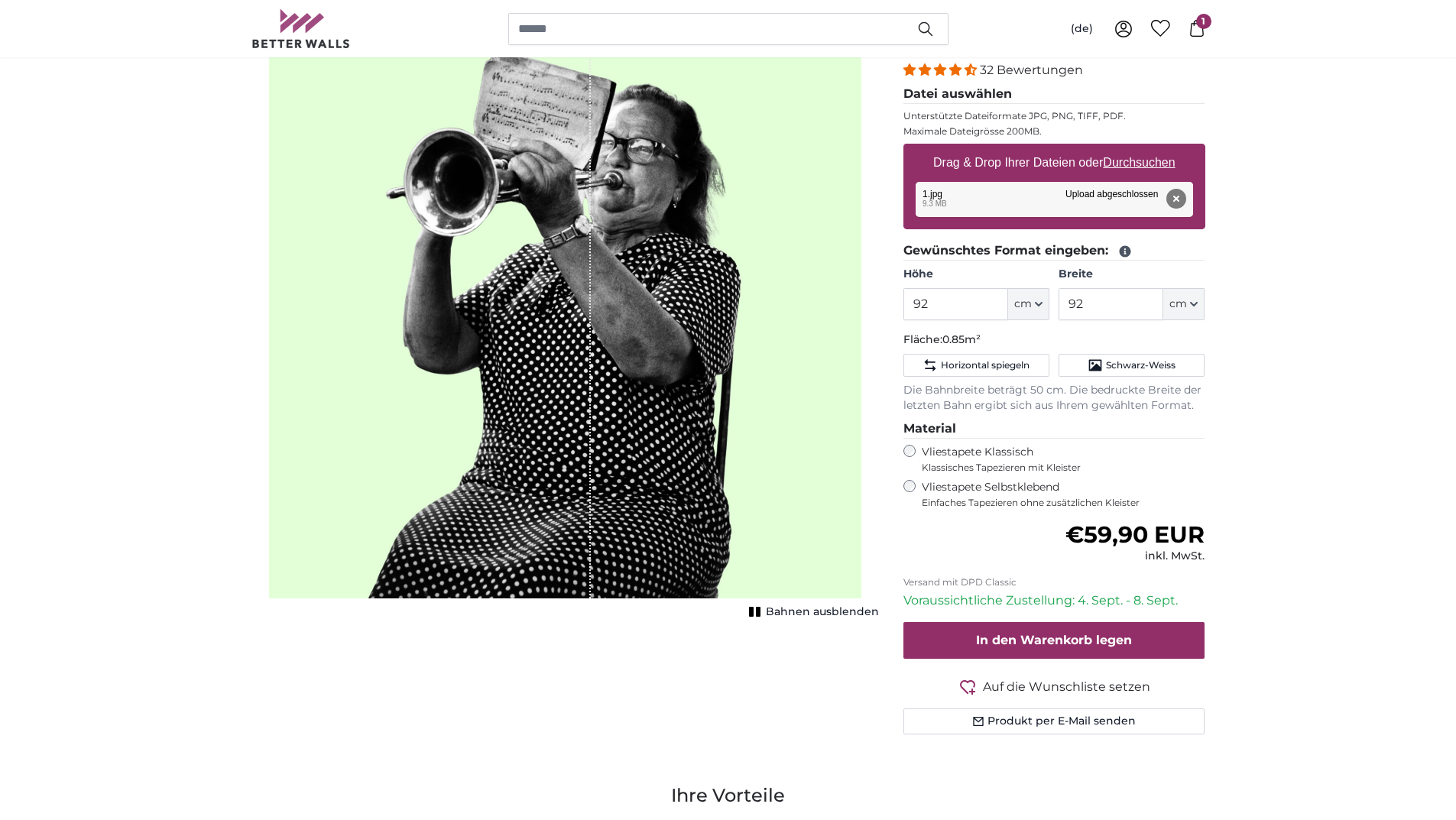
scroll to position [153, 0]
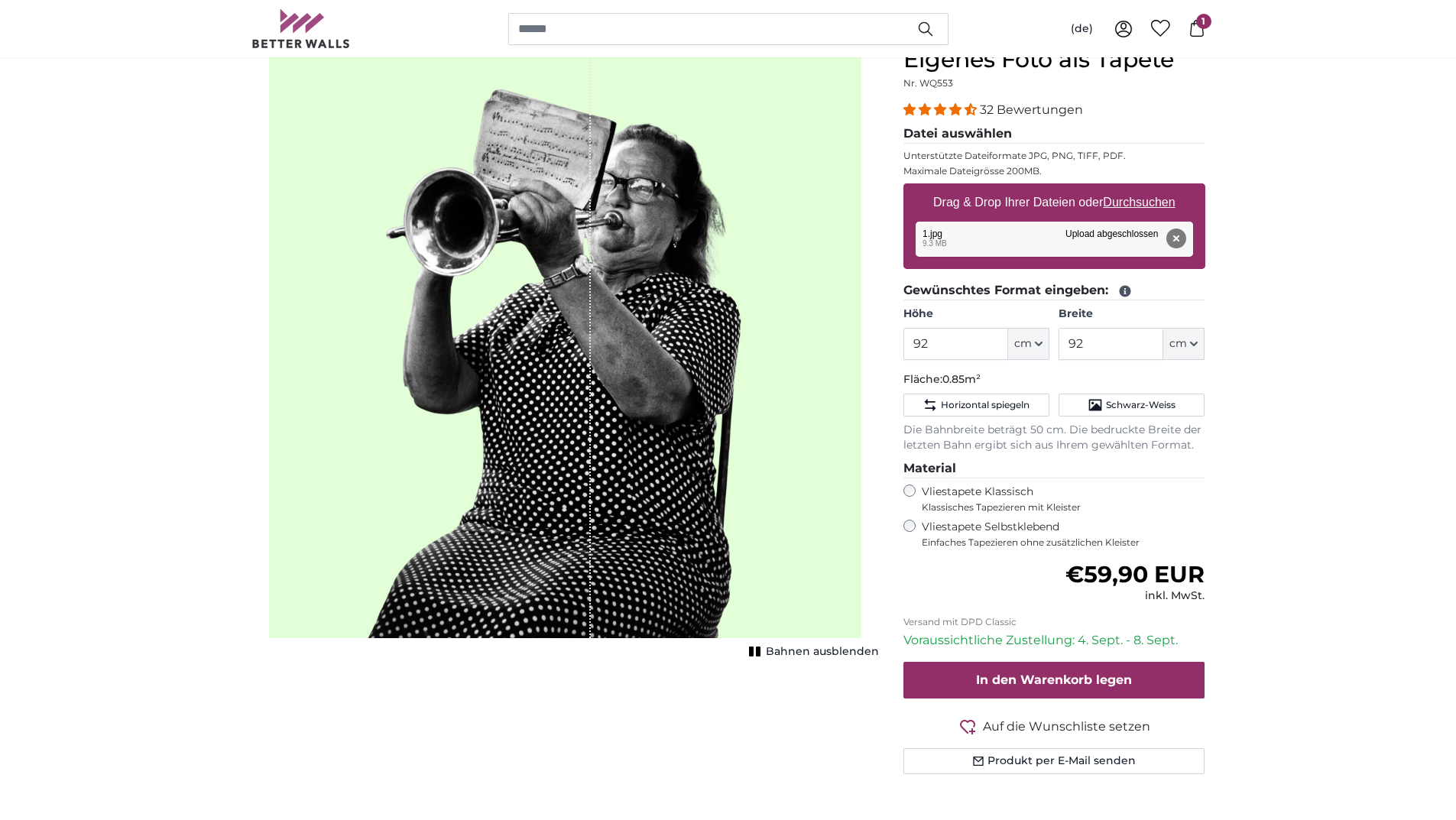
click at [801, 662] on div "Abbrechen Bild zuschneiden Bahnen ausblenden" at bounding box center [565, 428] width 652 height 765
click at [801, 654] on span "Bahnen ausblenden" at bounding box center [822, 652] width 113 height 16
click at [801, 654] on span "Bahnen einblenden" at bounding box center [822, 652] width 112 height 16
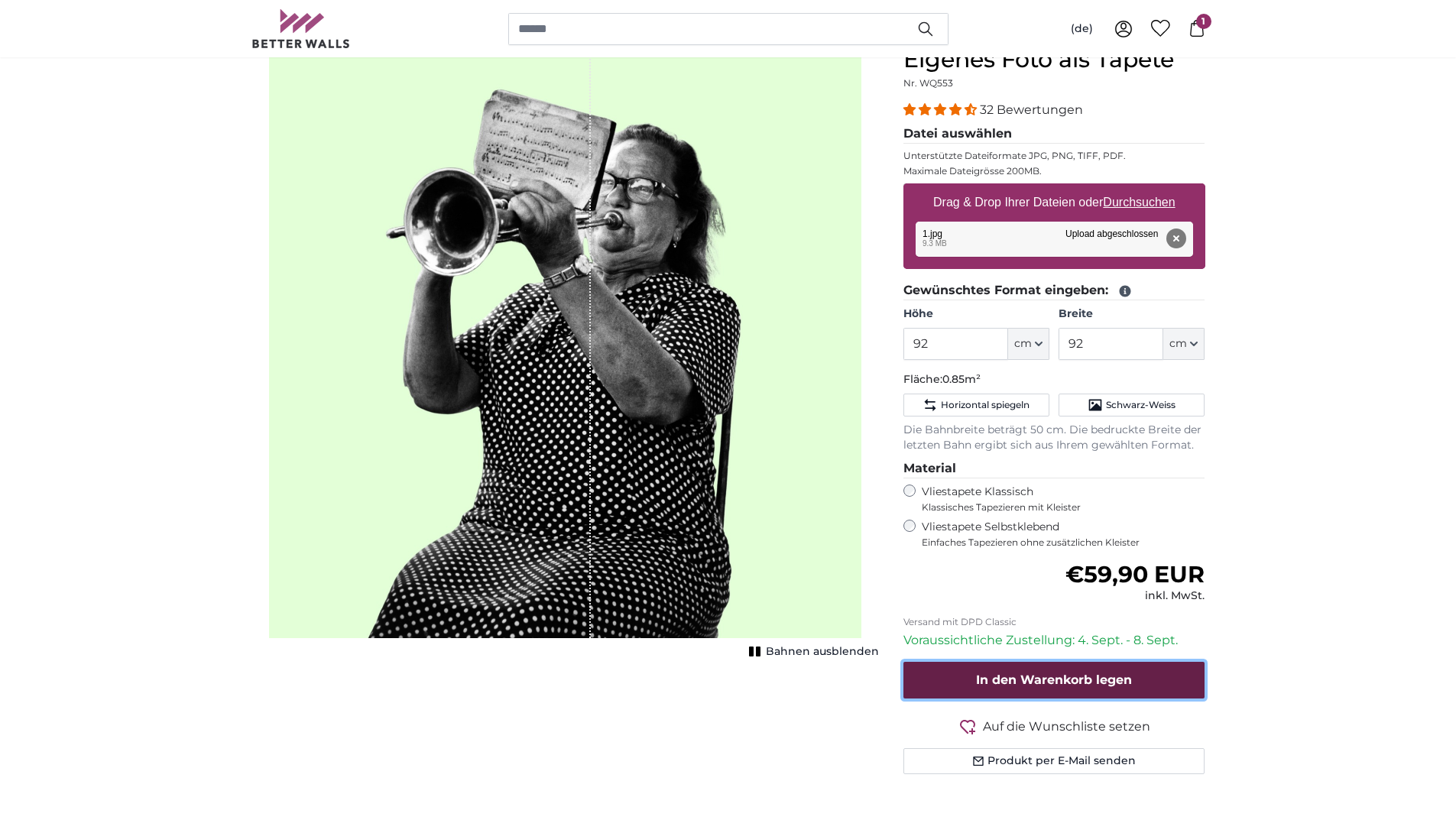
click at [1069, 687] on span "In den Warenkorb legen" at bounding box center [1053, 680] width 156 height 15
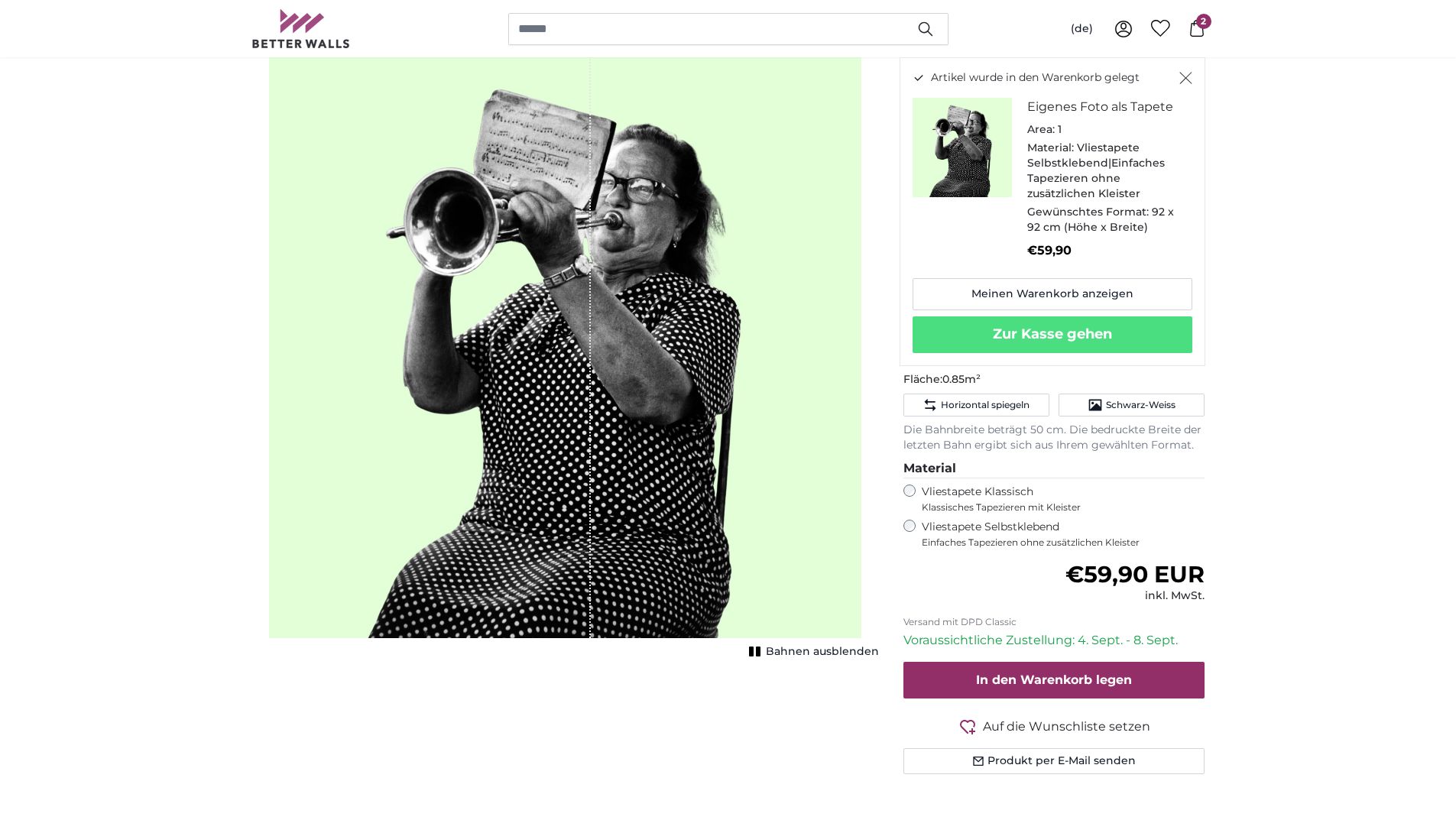
click at [1182, 68] on div "Artikel wurde in den Warenkorb gelegt Eigenes Foto als Tapete Area: 1 Material:…" at bounding box center [1052, 212] width 305 height 309
click at [1182, 76] on icon "Schließen" at bounding box center [1185, 78] width 13 height 12
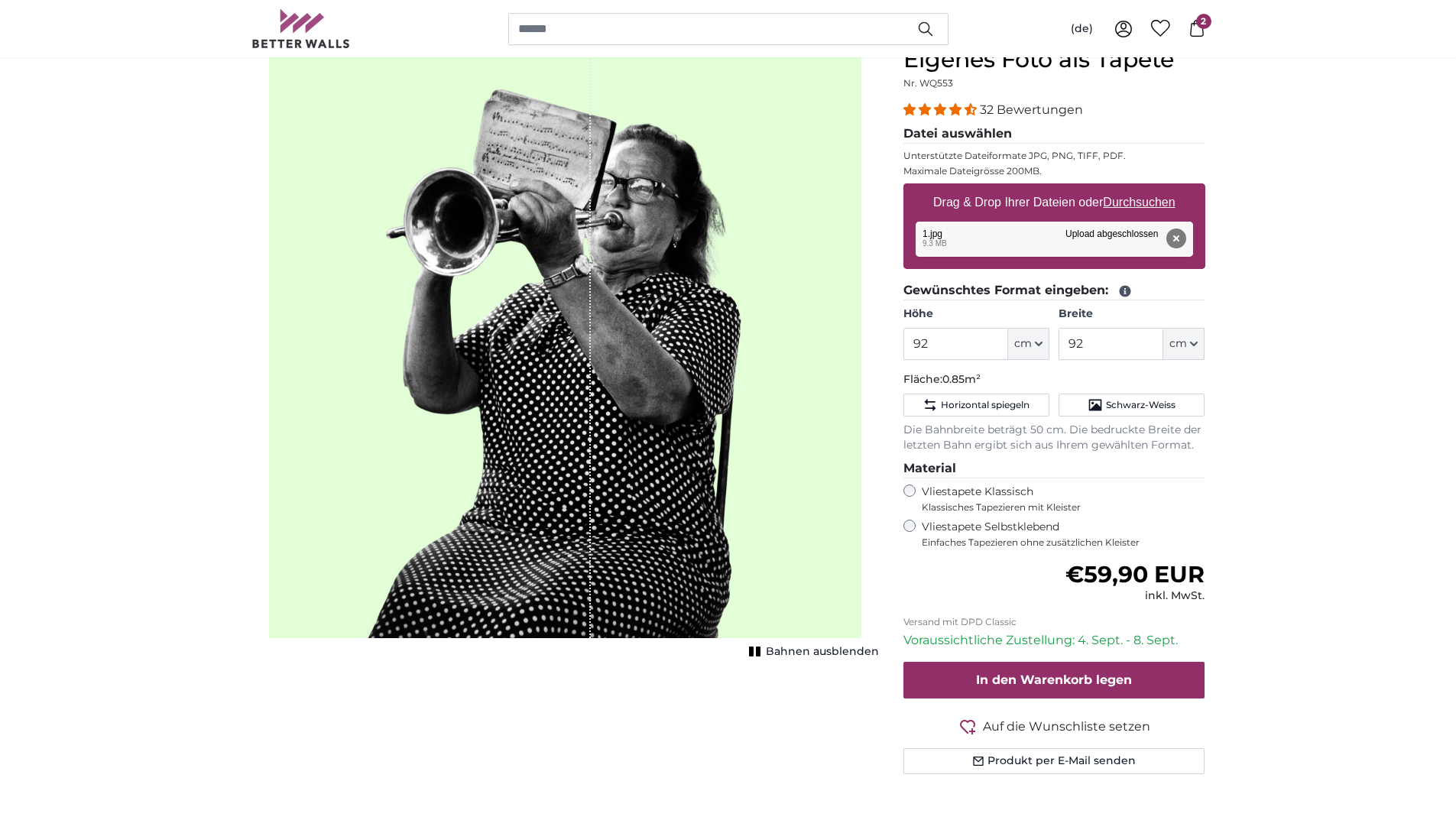
click at [1157, 203] on u "Durchsuchen" at bounding box center [1138, 202] width 72 height 13
click at [1157, 188] on input "Drag & Drop Ihrer Dateien oder Durchsuchen" at bounding box center [1054, 185] width 302 height 4
type input "**********"
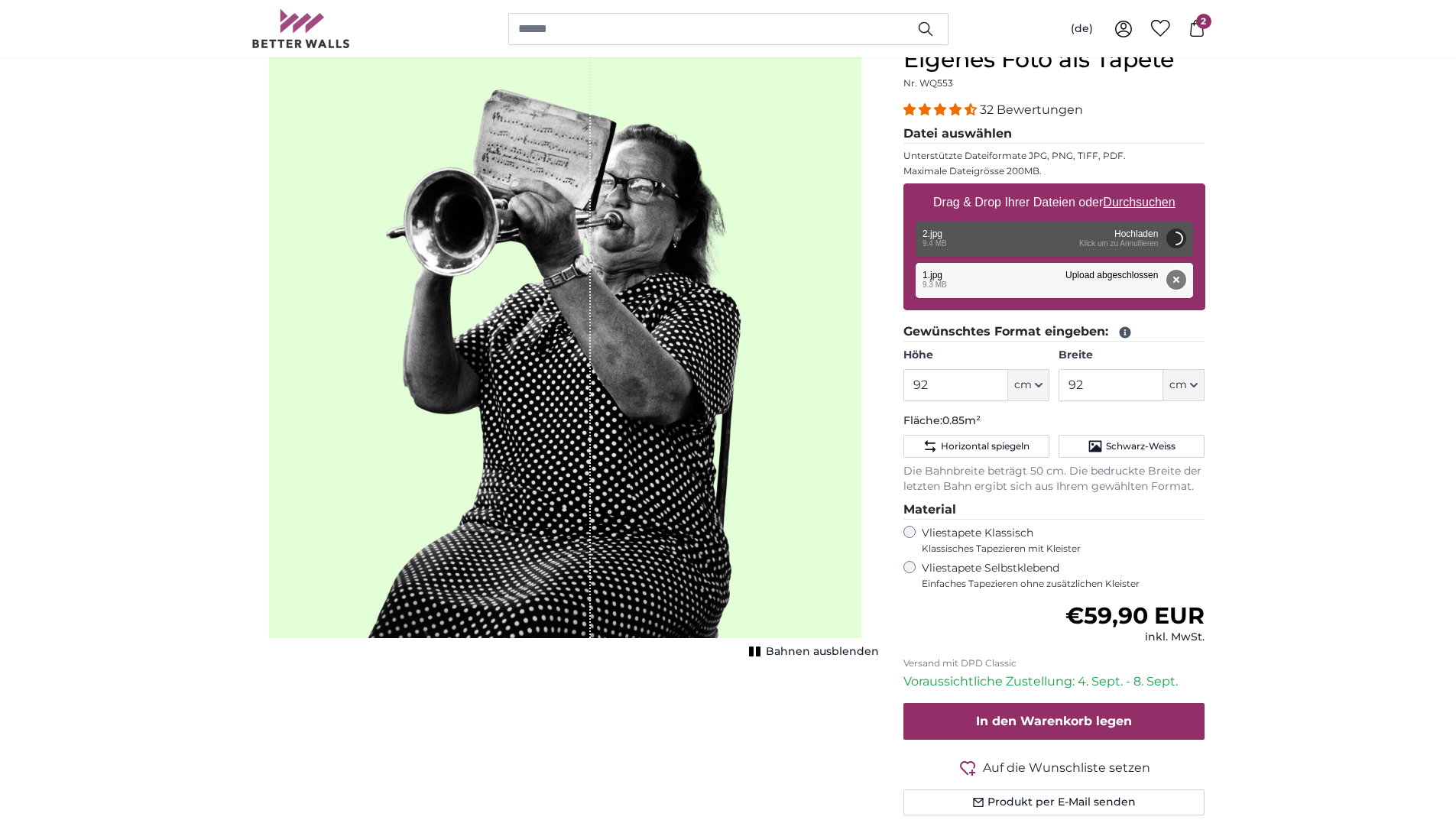
click at [1175, 283] on button "Entfernen" at bounding box center [1175, 279] width 20 height 20
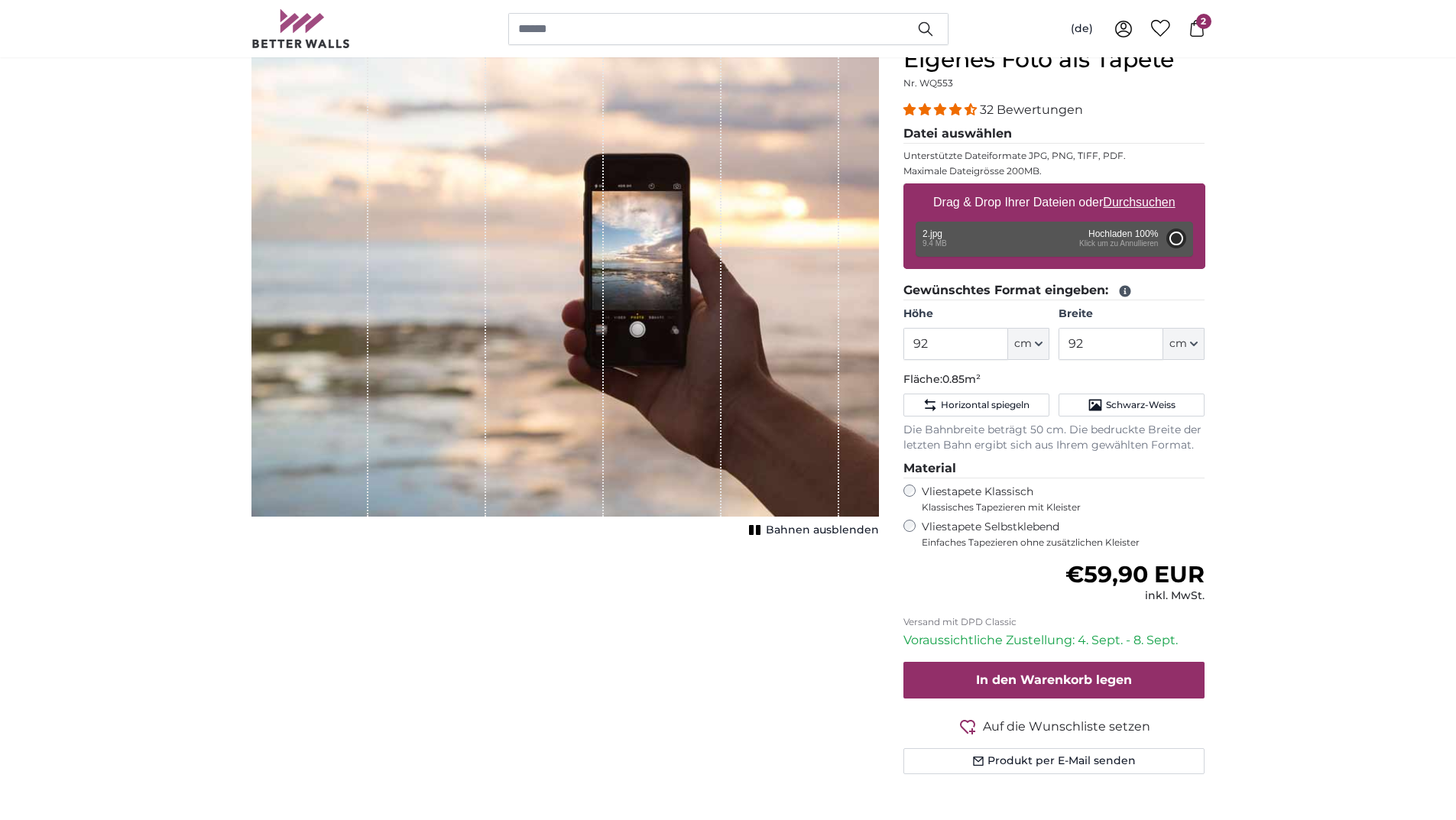
type input "200"
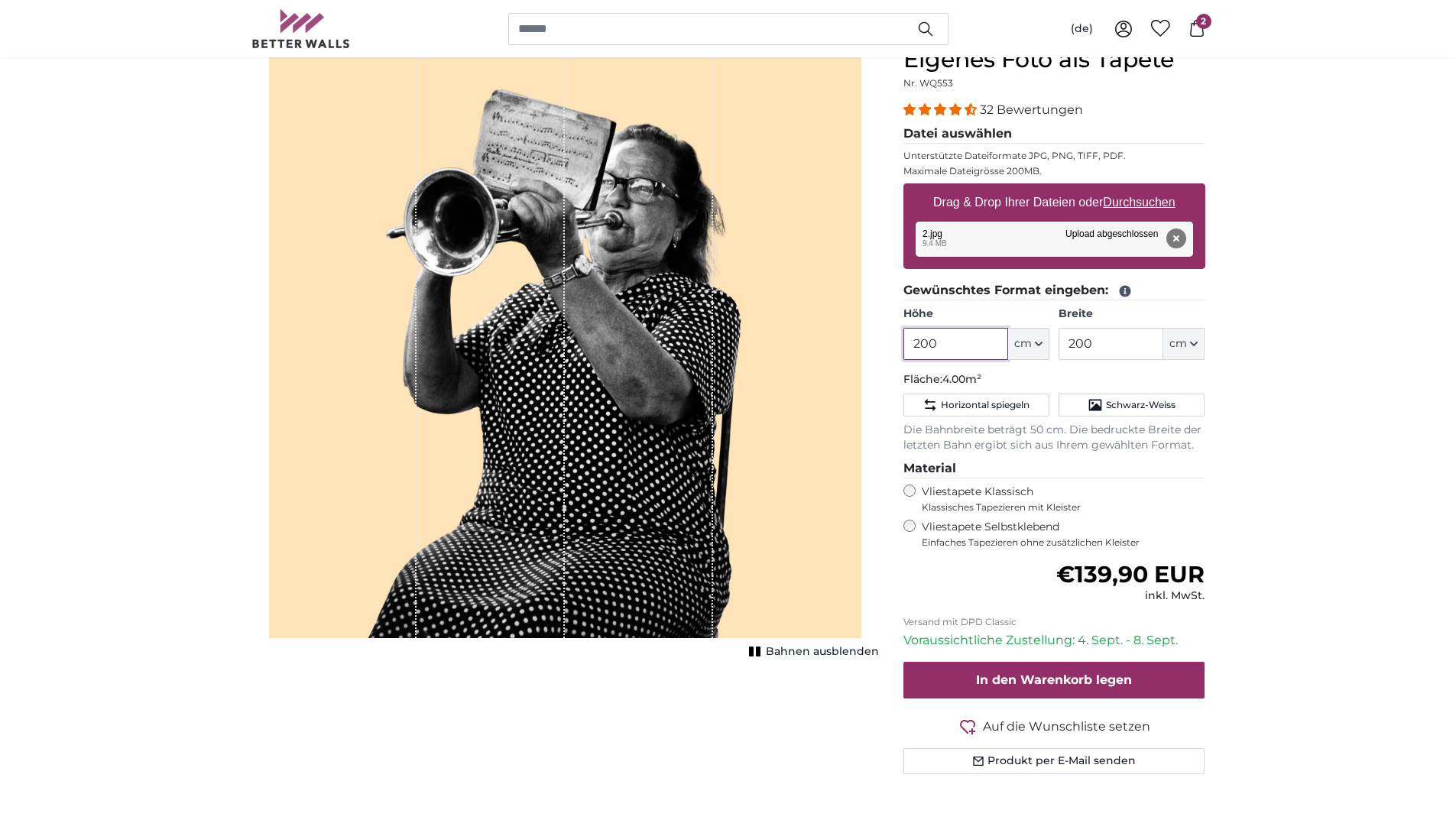
drag, startPoint x: 878, startPoint y: 343, endPoint x: 835, endPoint y: 331, distance: 44.6
click at [836, 332] on product-detail "Abbrechen Bild zuschneiden Bahnen ausblenden Eigenes Foto als Tapete Nr. WQ553 …" at bounding box center [728, 416] width 978 height 790
type input "92"
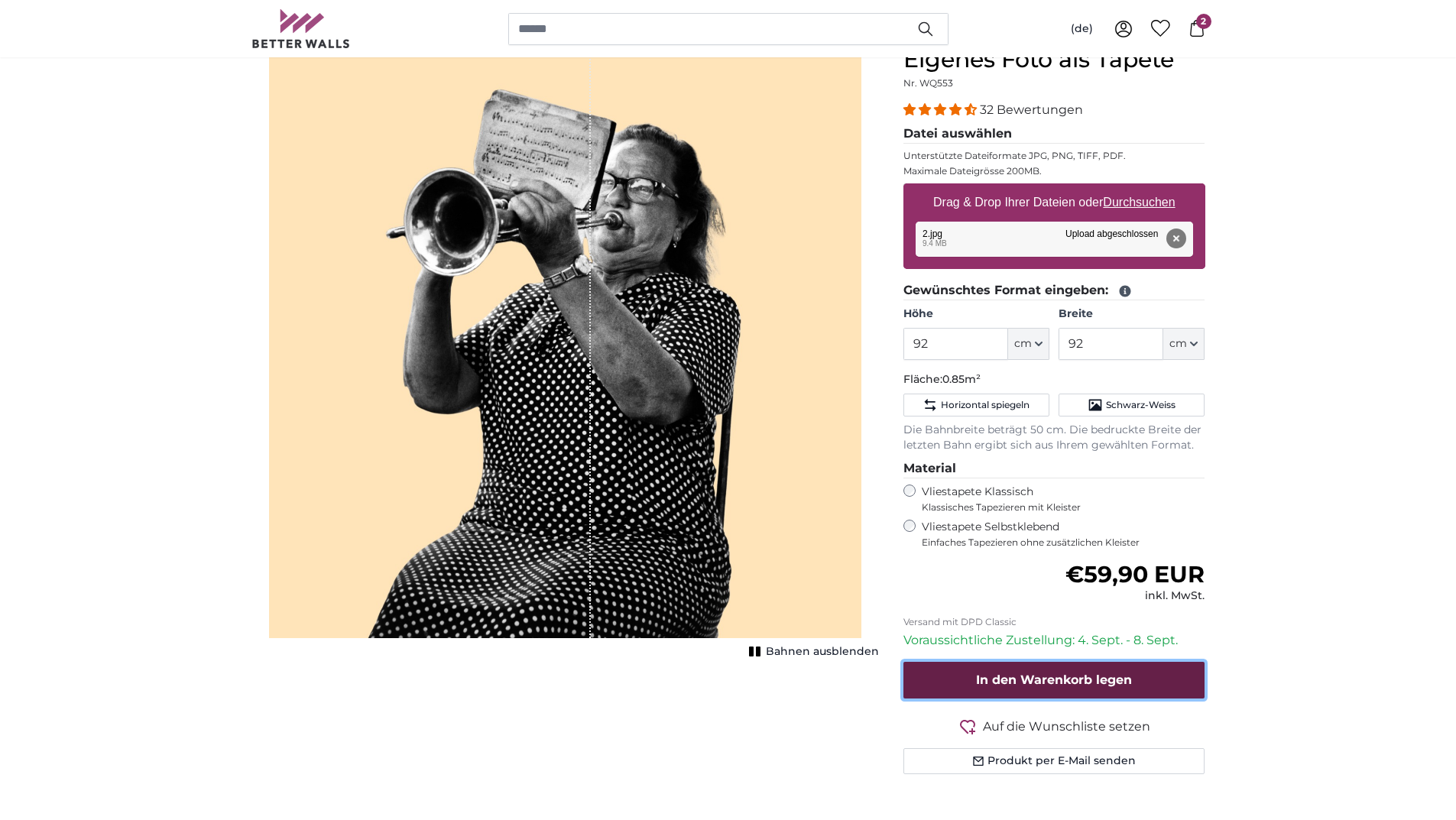
click at [1092, 676] on span "In den Warenkorb legen" at bounding box center [1053, 680] width 156 height 15
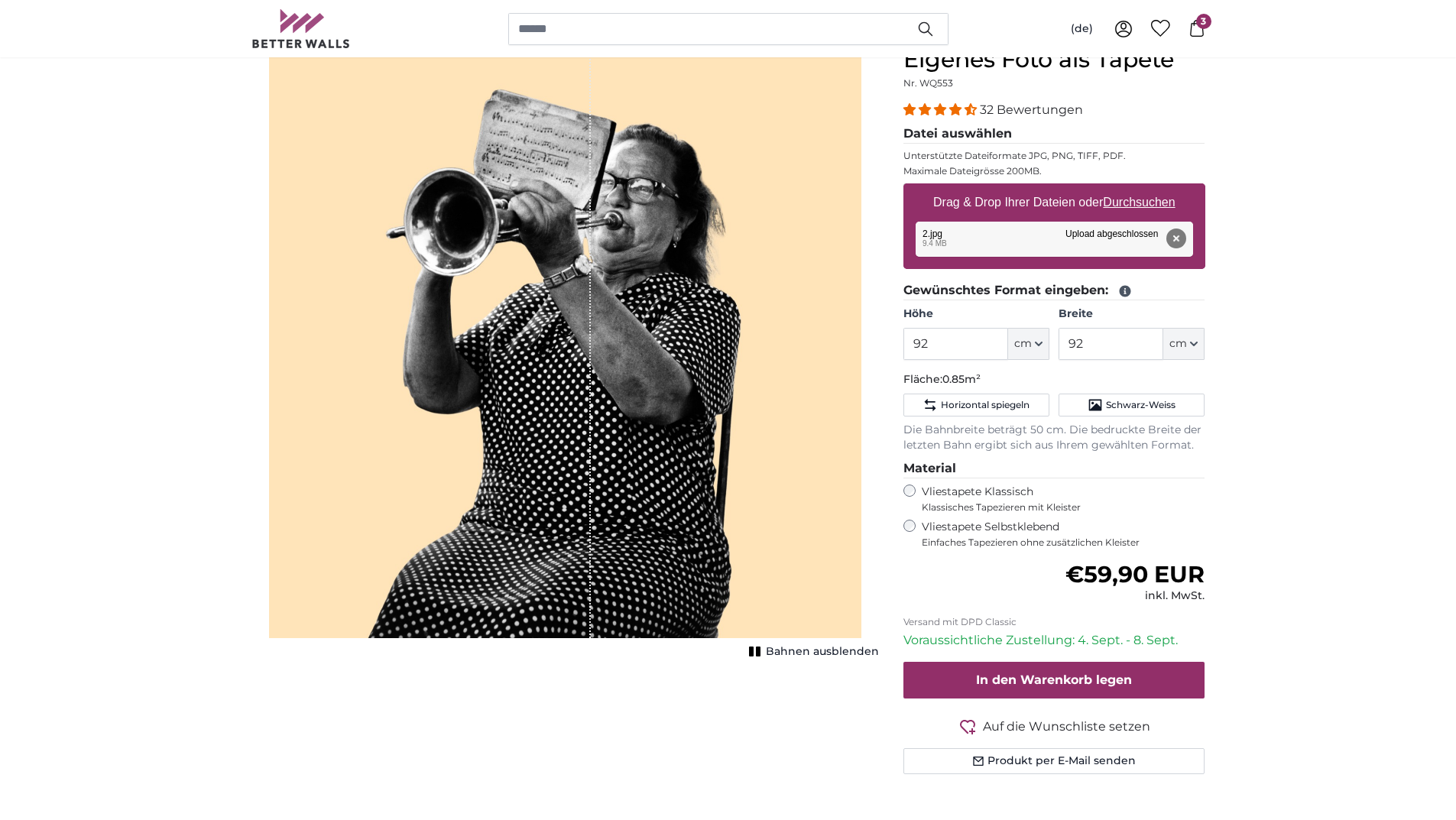
click at [1150, 207] on u "Durchsuchen" at bounding box center [1138, 202] width 72 height 13
click at [1150, 188] on input "Drag & Drop Ihrer Dateien oder Durchsuchen" at bounding box center [1054, 185] width 302 height 4
type input "**********"
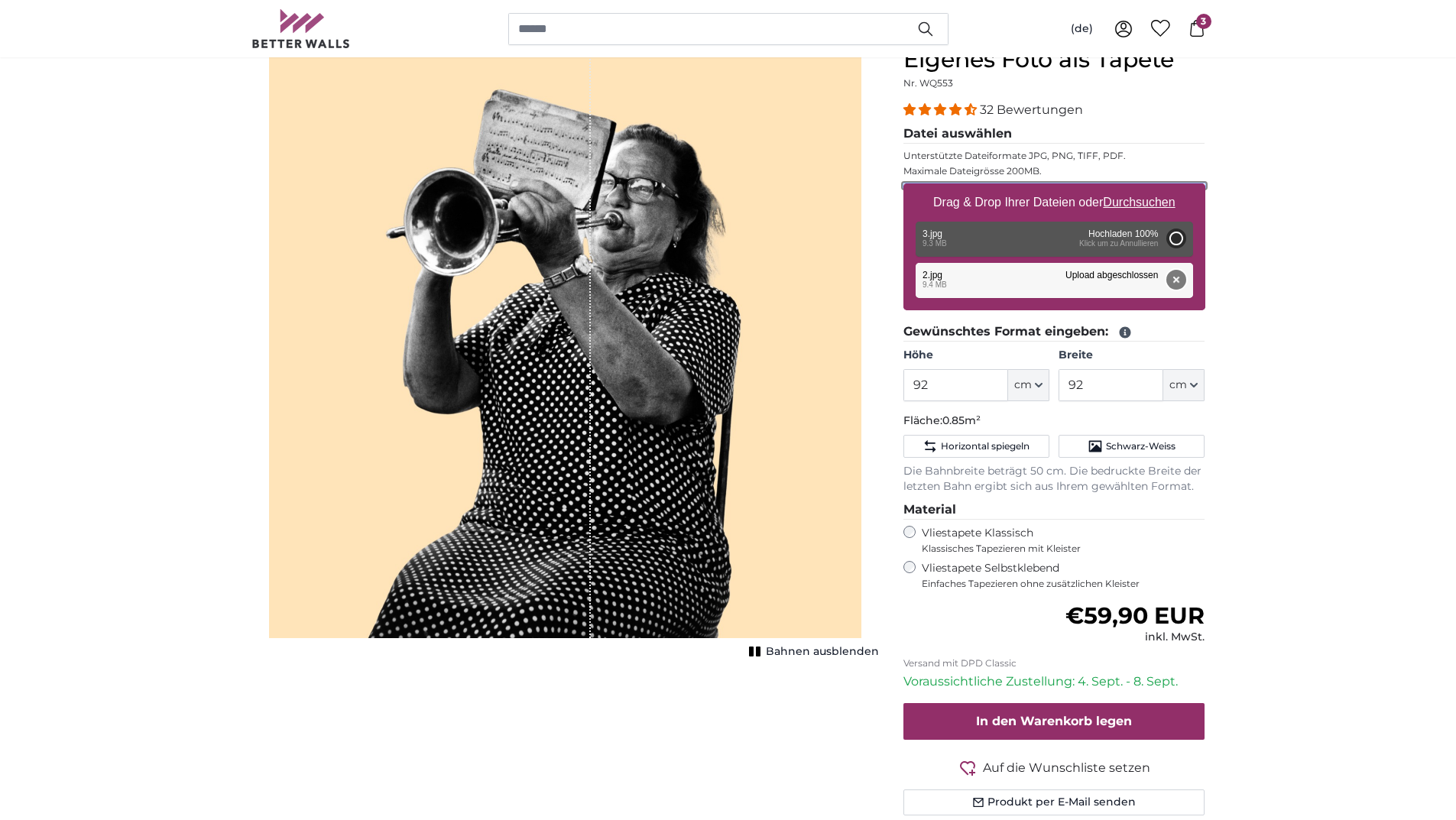
type input "200"
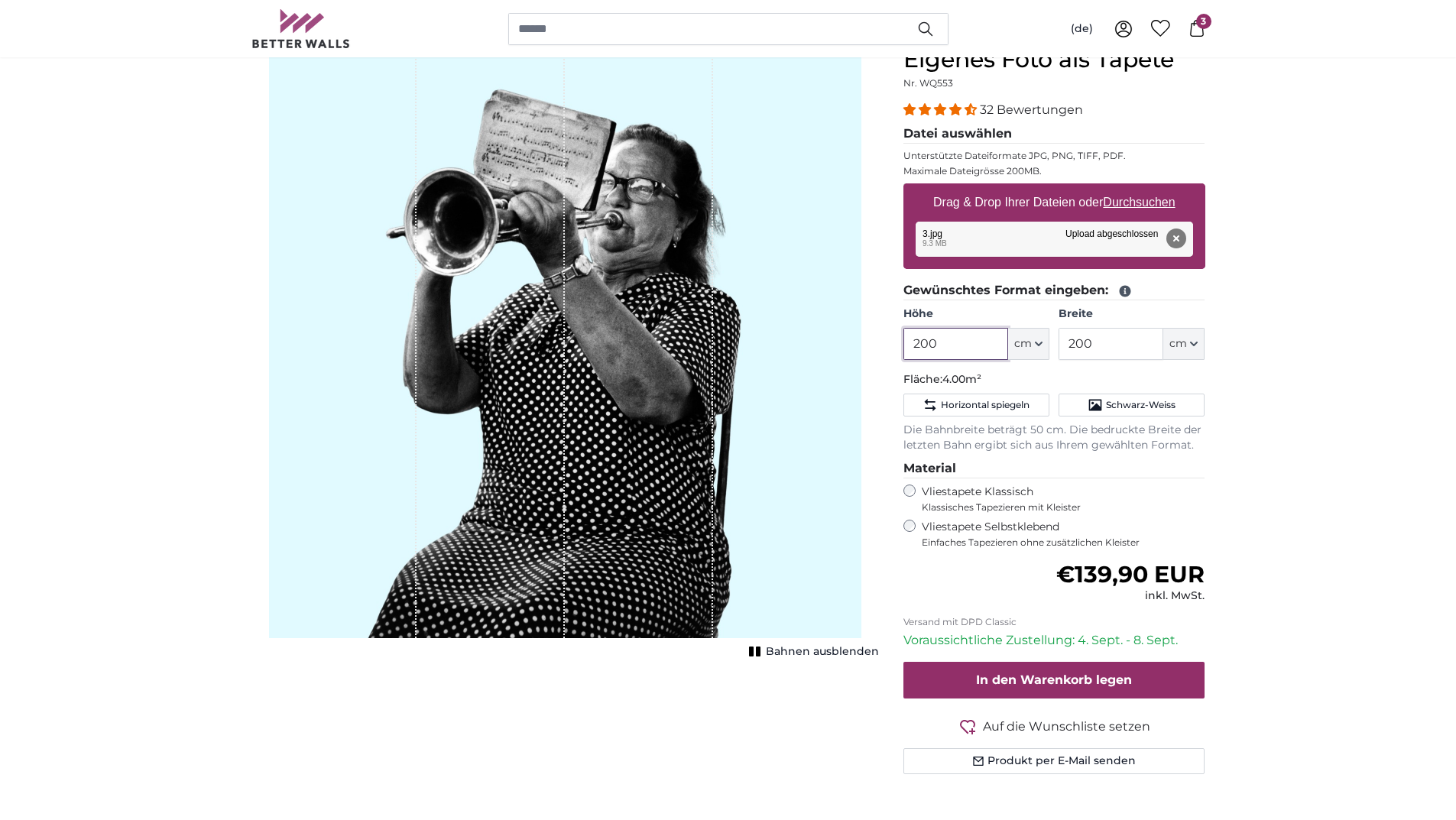
drag, startPoint x: 931, startPoint y: 342, endPoint x: 884, endPoint y: 360, distance: 50.3
click at [884, 360] on product-detail "Abbrechen Bild zuschneiden Bahnen ausblenden Eigenes Foto als Tapete Nr. WQ553 …" at bounding box center [728, 416] width 978 height 790
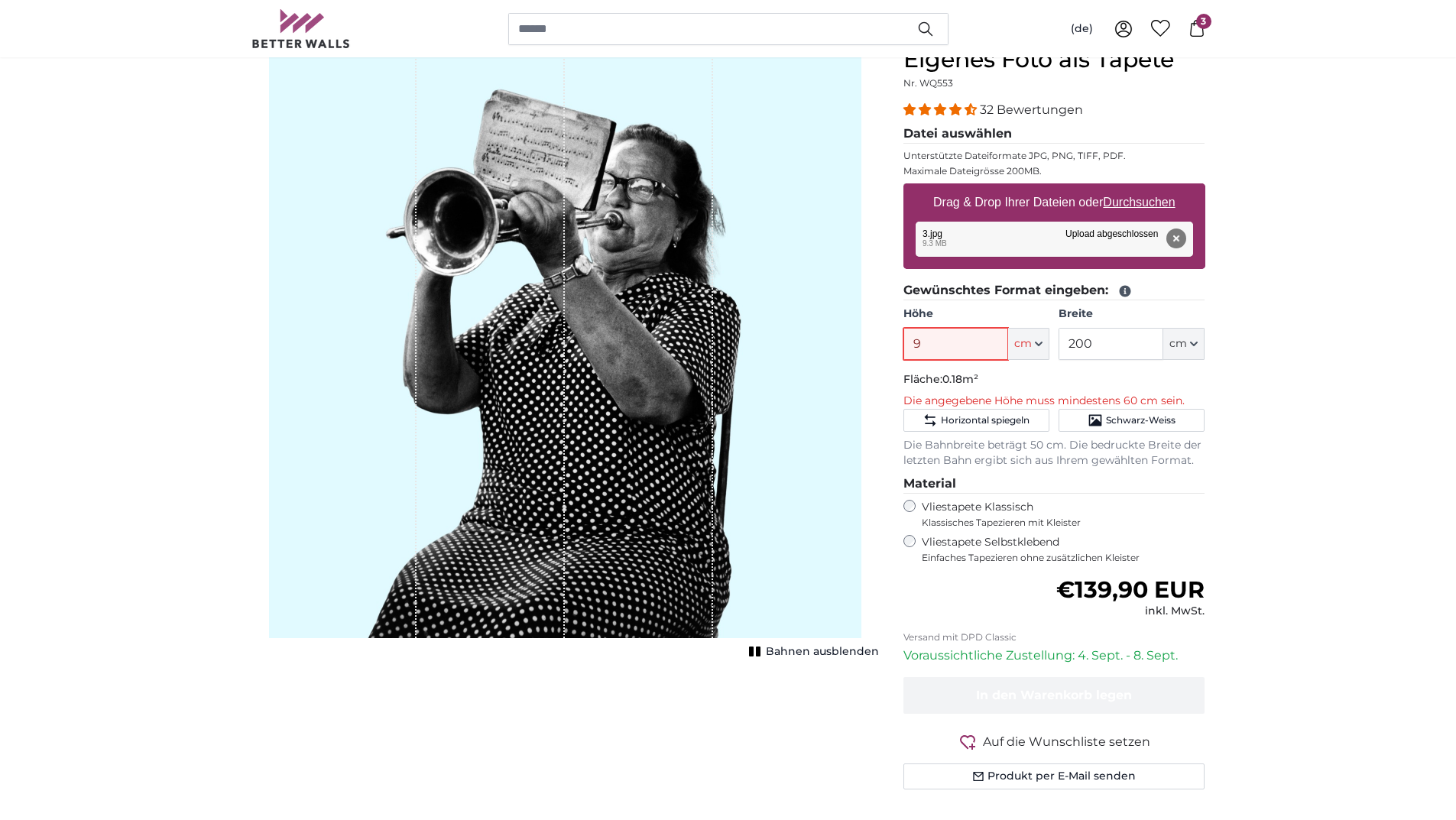
click at [963, 335] on input "9" at bounding box center [956, 344] width 104 height 32
type input "92"
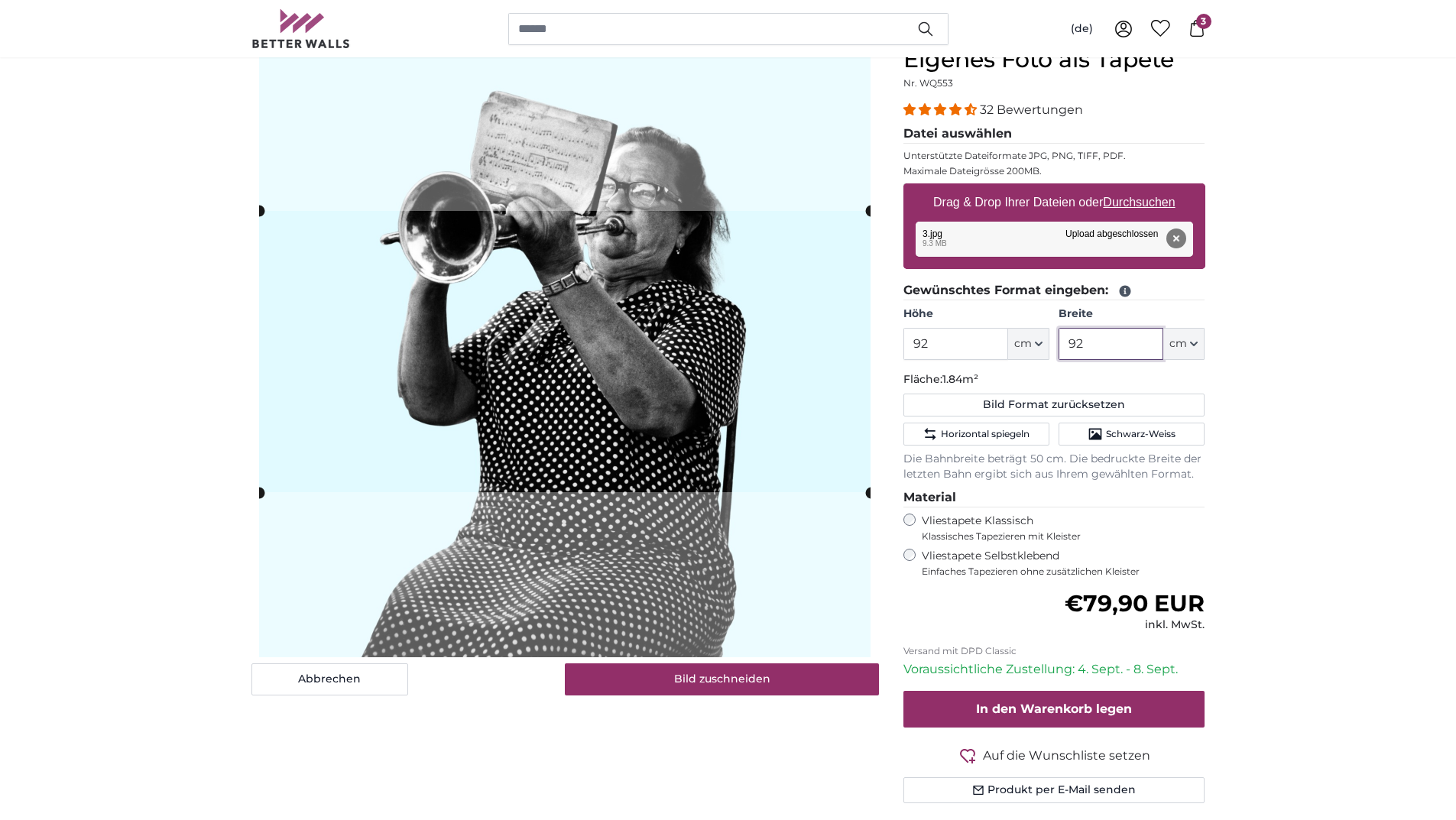
type input "92"
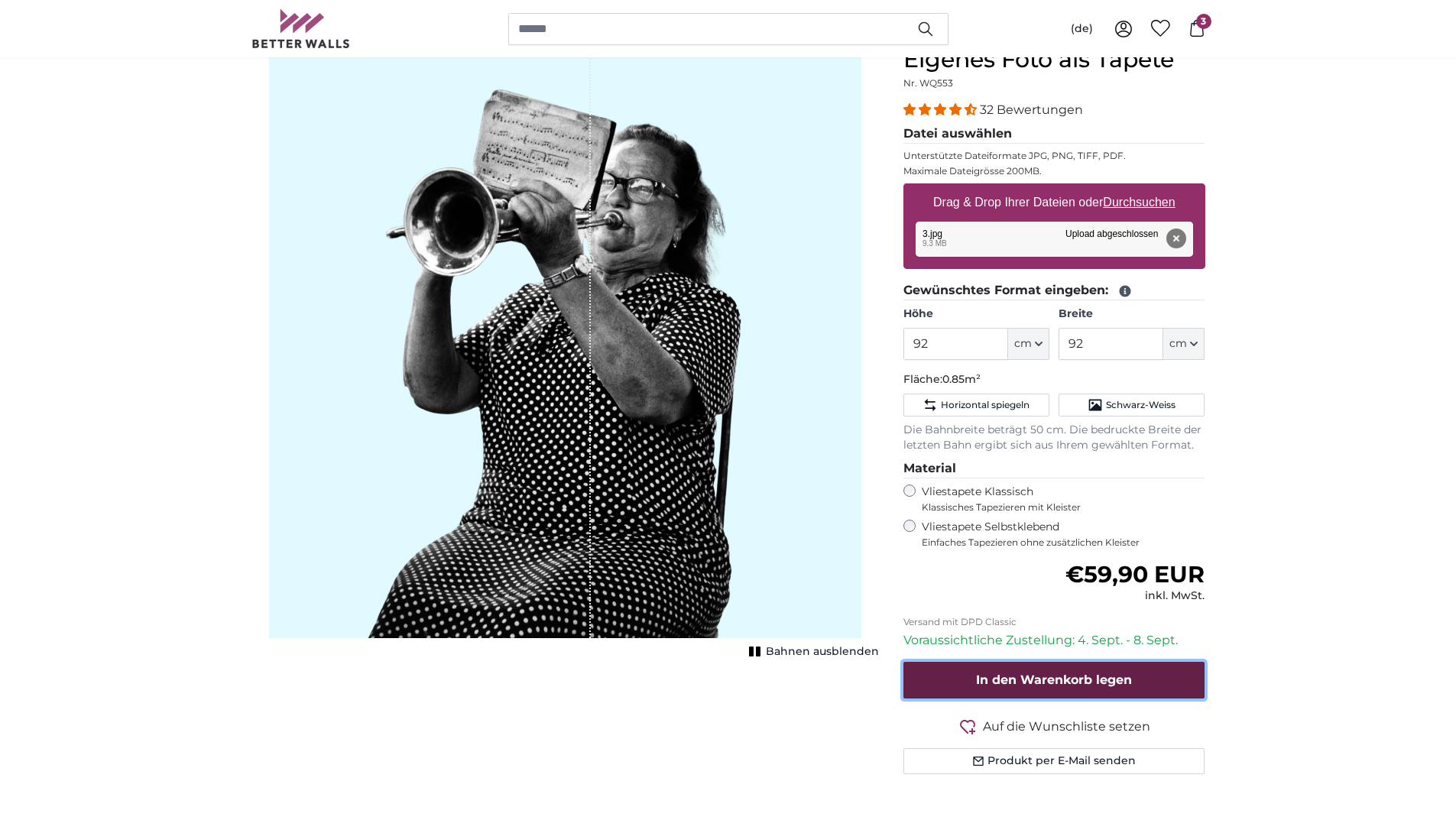
click at [1087, 687] on span "In den Warenkorb legen" at bounding box center [1053, 680] width 156 height 15
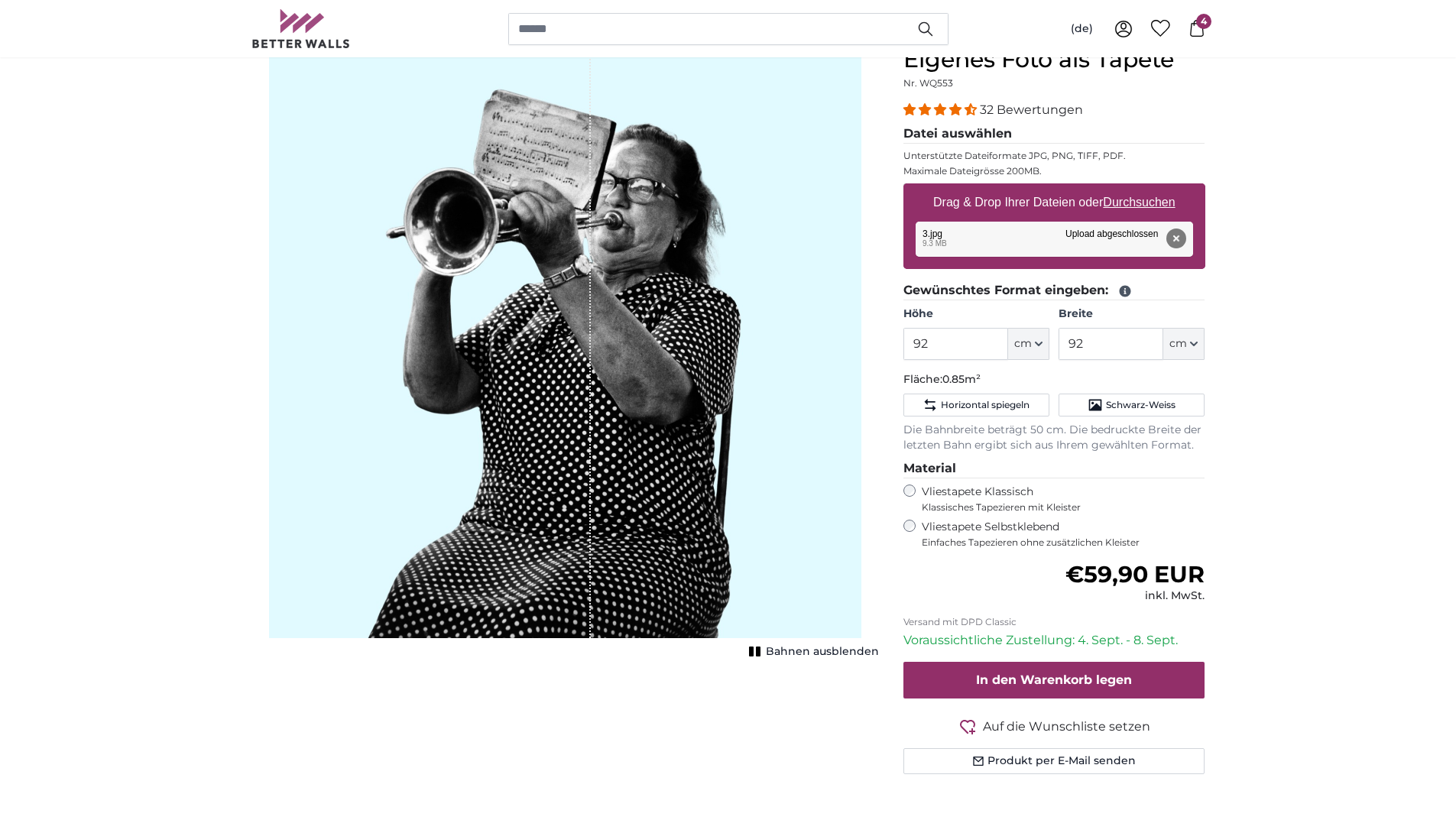
click at [1153, 204] on u "Durchsuchen" at bounding box center [1138, 202] width 72 height 13
click at [1153, 188] on input "Drag & Drop Ihrer Dateien oder Durchsuchen" at bounding box center [1054, 185] width 302 height 4
type input "**********"
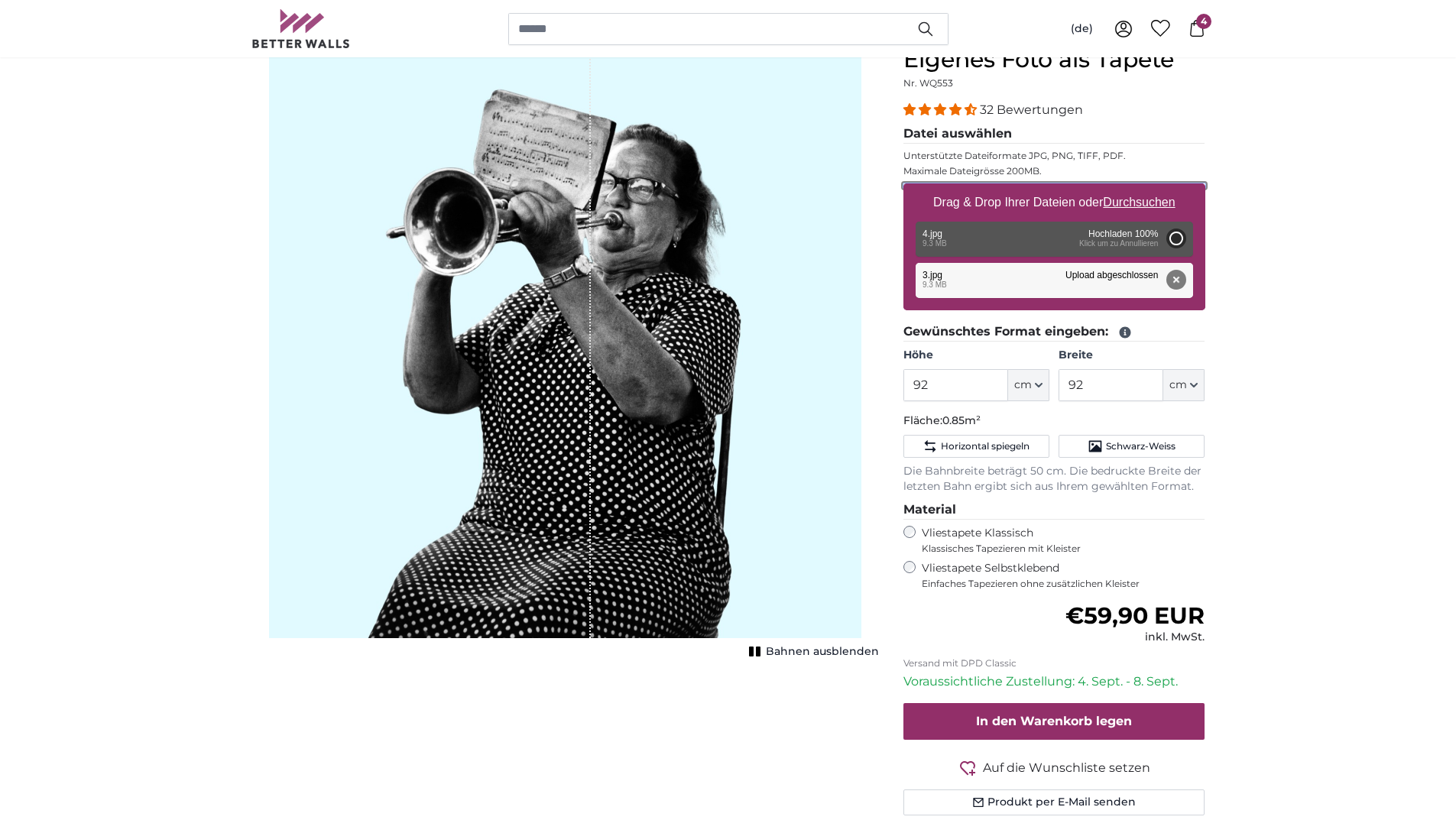
type input "200"
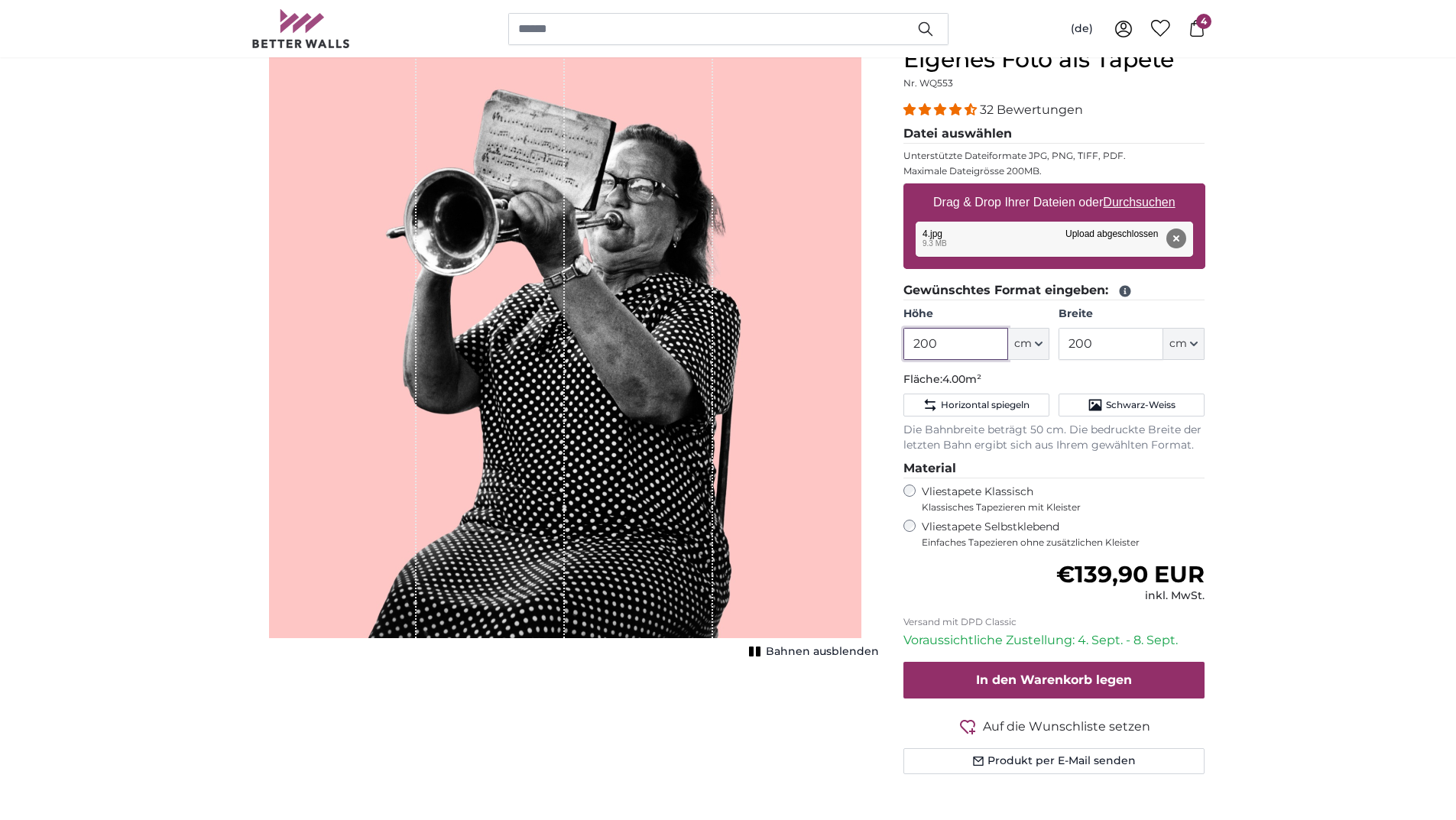
drag, startPoint x: 938, startPoint y: 347, endPoint x: 882, endPoint y: 360, distance: 57.5
click at [882, 360] on product-detail "Abbrechen Bild zuschneiden Bahnen ausblenden Eigenes Foto als Tapete Nr. WQ553 …" at bounding box center [728, 416] width 978 height 790
type input "92"
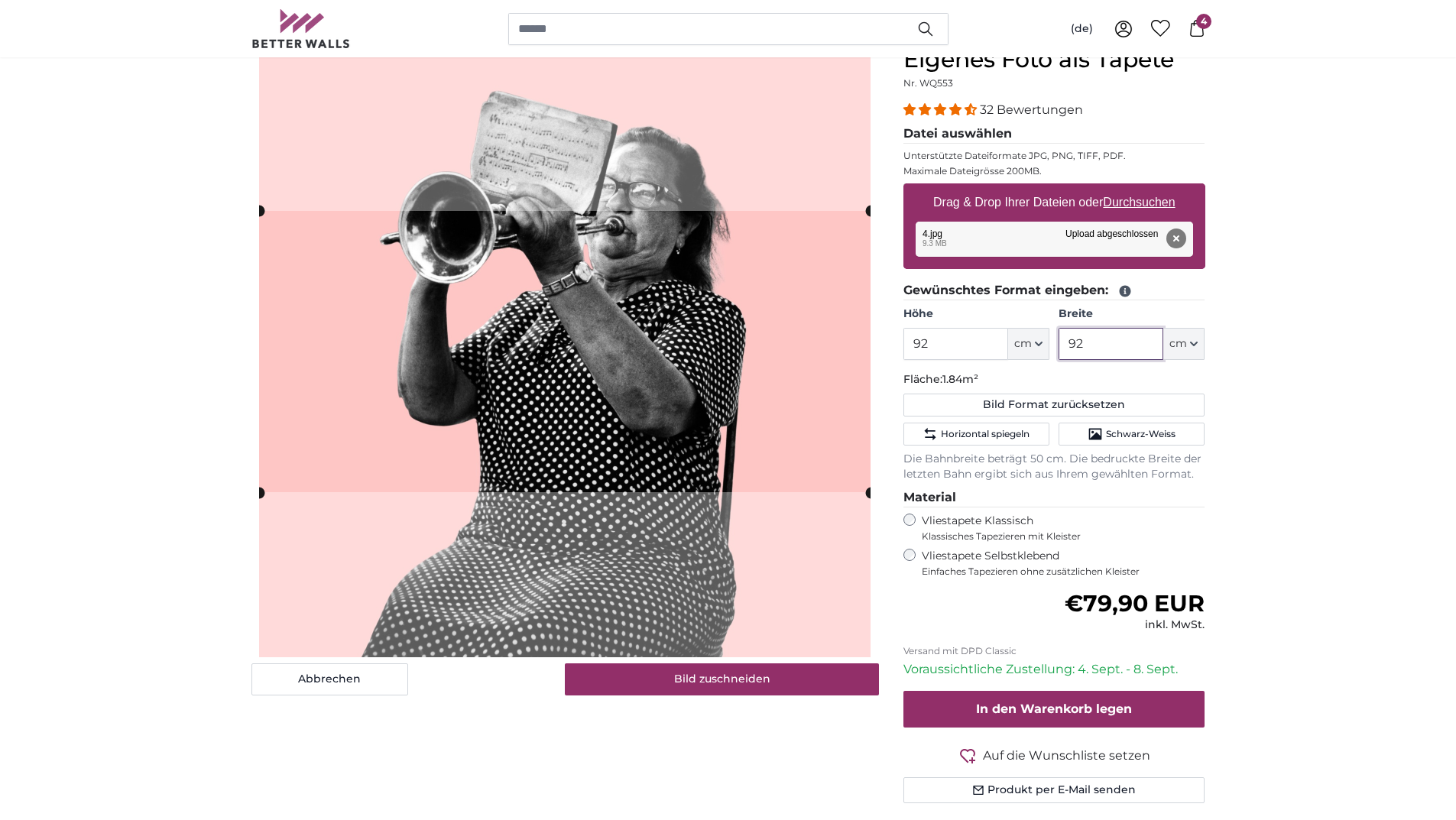
type input "92"
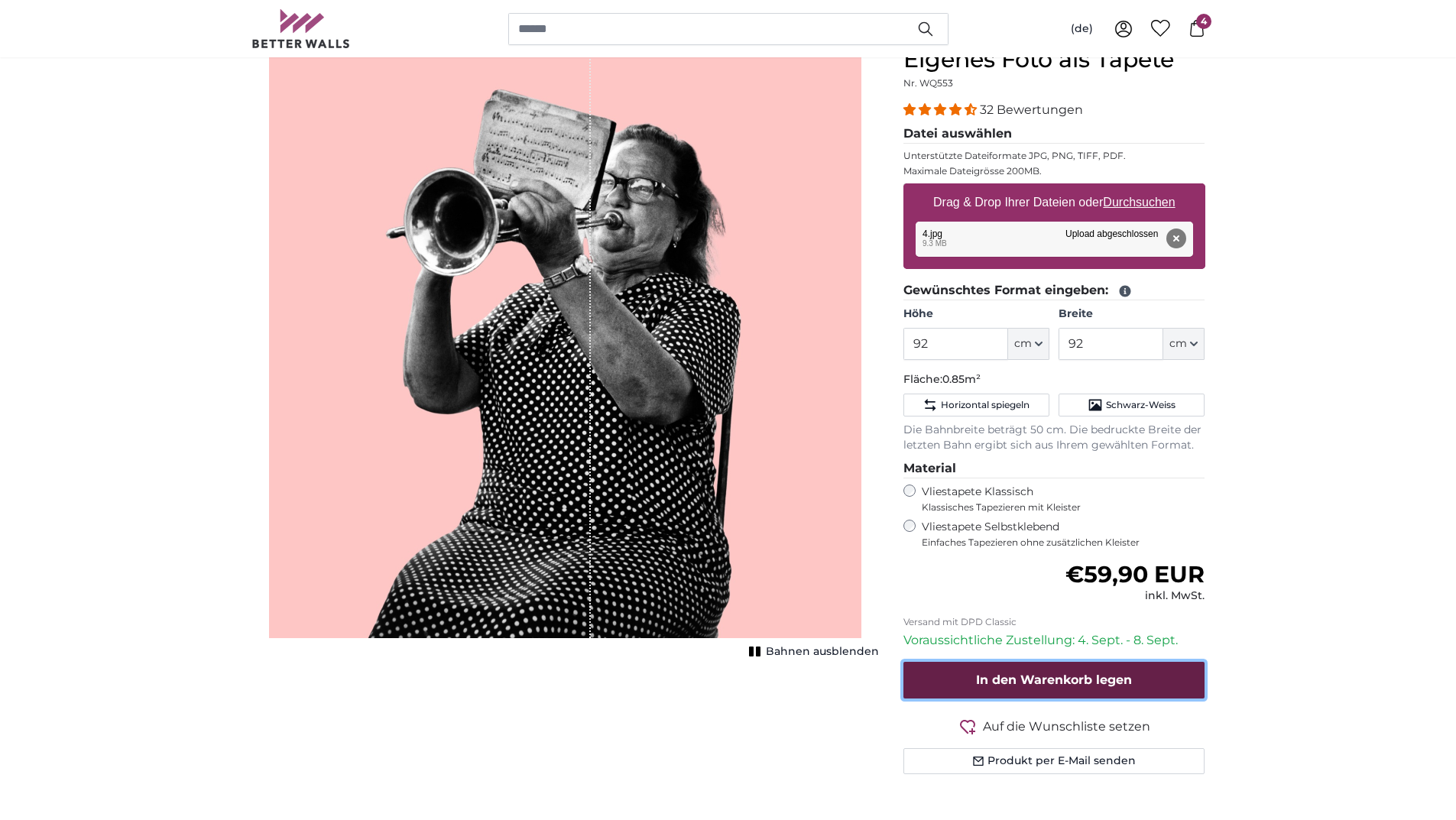
click at [1043, 674] on span "In den Warenkorb legen" at bounding box center [1053, 680] width 156 height 15
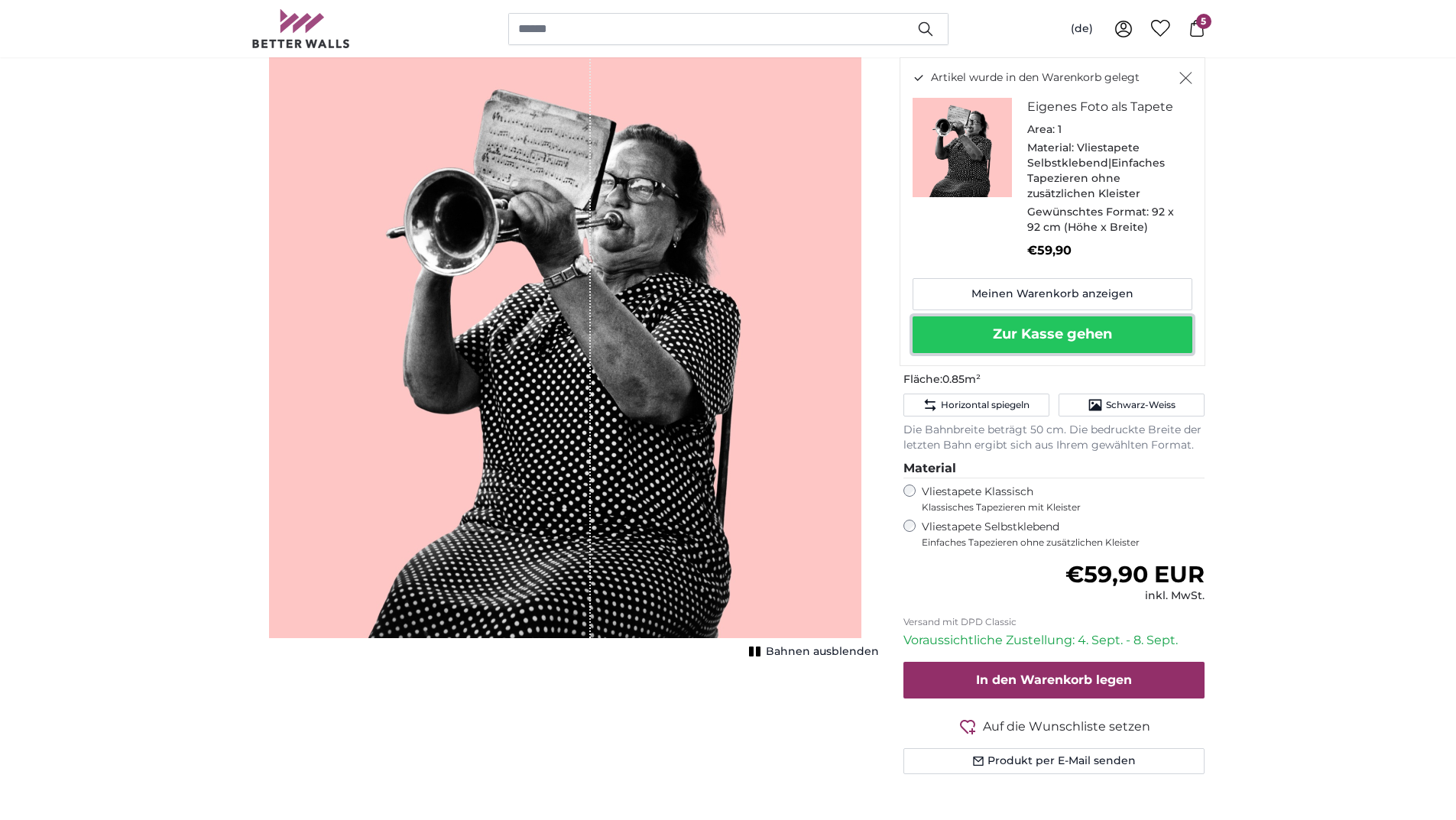
click at [1068, 325] on button "Zur Kasse gehen" at bounding box center [1052, 335] width 279 height 37
